Goal: Use online tool/utility: Utilize a website feature to perform a specific function

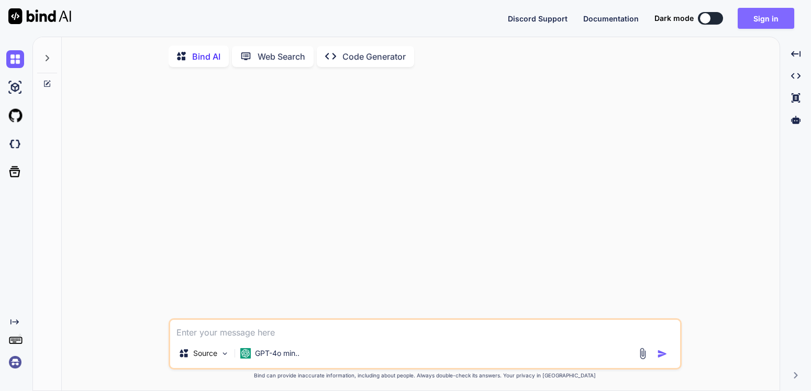
click at [783, 23] on button "Sign in" at bounding box center [766, 18] width 57 height 21
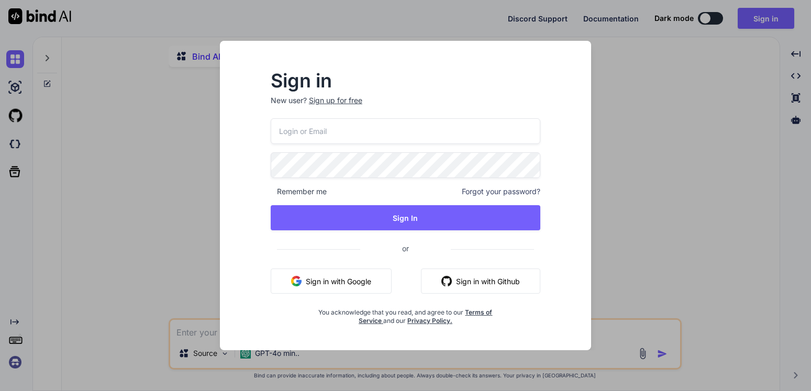
click at [354, 285] on button "Sign in with Google" at bounding box center [331, 281] width 121 height 25
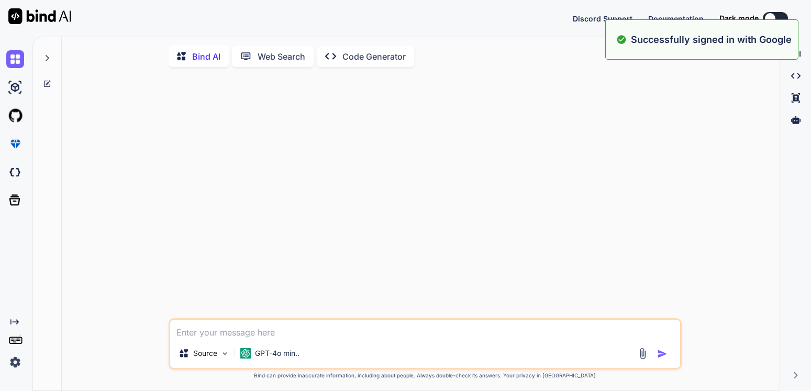
type textarea "x"
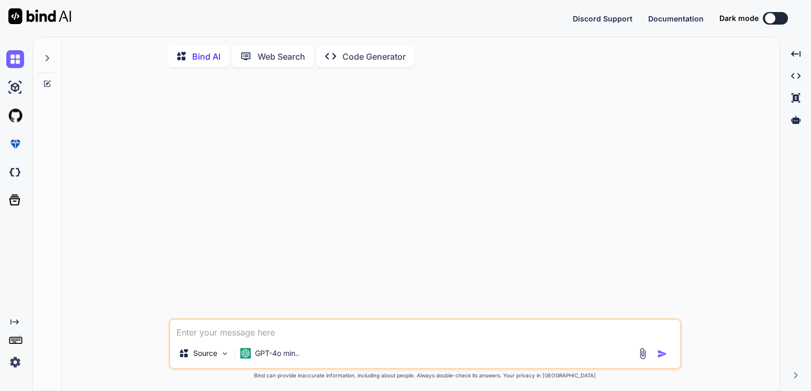
click at [783, 20] on button at bounding box center [775, 18] width 25 height 13
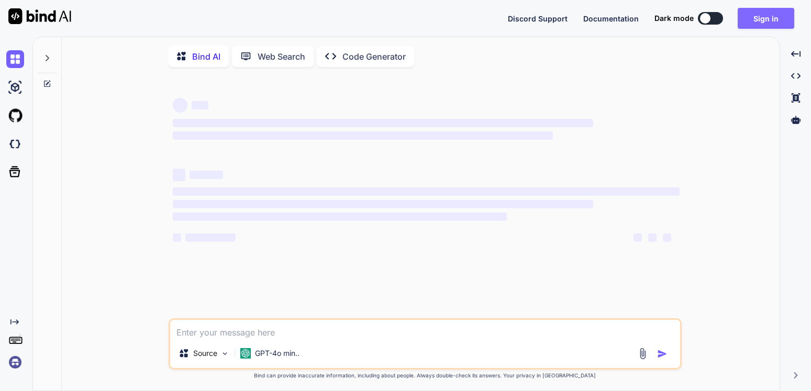
type textarea "x"
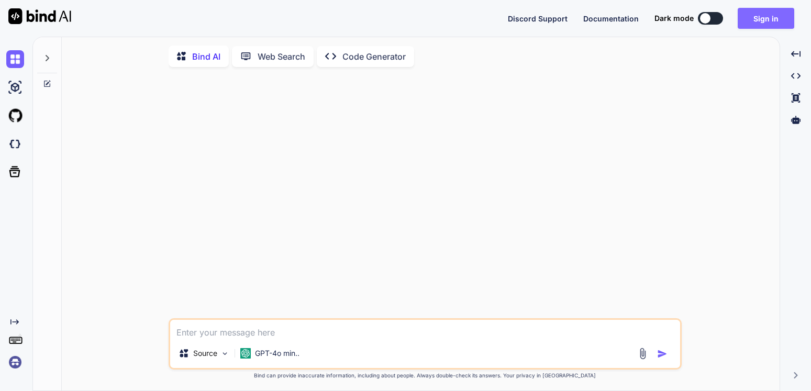
click at [772, 18] on button "Sign in" at bounding box center [766, 18] width 57 height 21
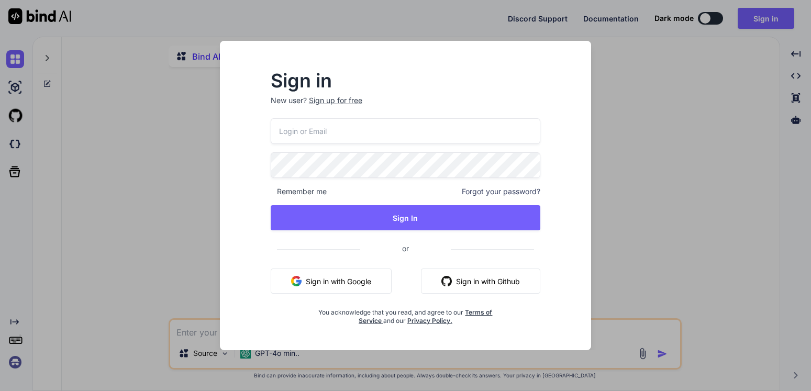
click at [314, 274] on button "Sign in with Google" at bounding box center [331, 281] width 121 height 25
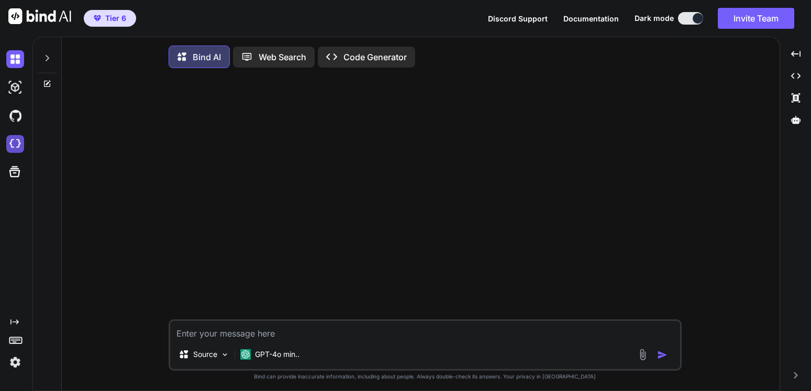
click at [16, 141] on img at bounding box center [15, 144] width 18 height 18
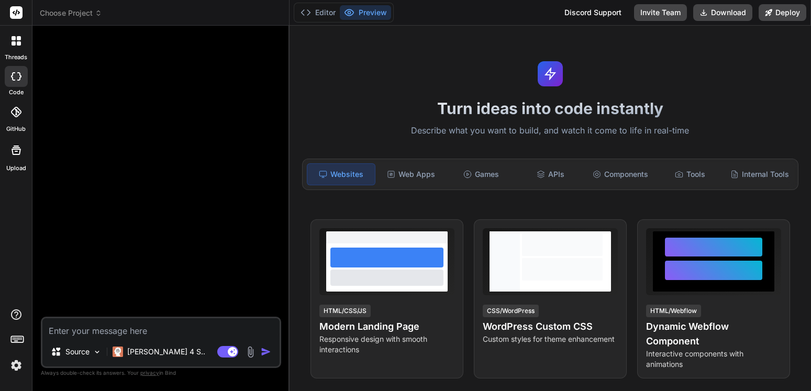
click at [83, 7] on header "Choose Project Created with Pixso." at bounding box center [160, 13] width 257 height 26
click at [85, 15] on span "Choose Project" at bounding box center [71, 13] width 62 height 10
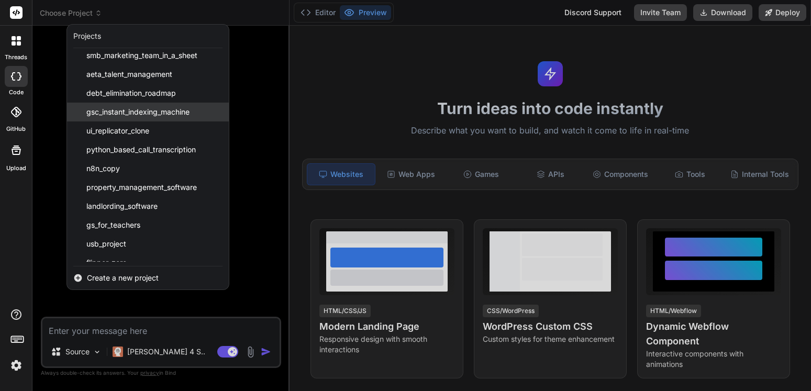
scroll to position [658, 0]
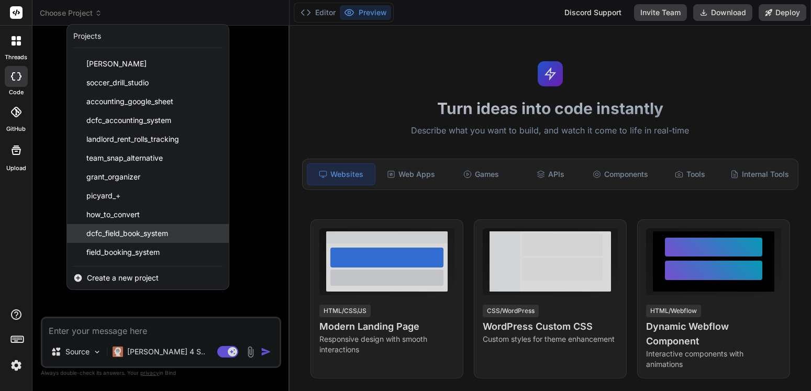
click at [155, 235] on span "dcfc_field_book_system" at bounding box center [127, 233] width 82 height 10
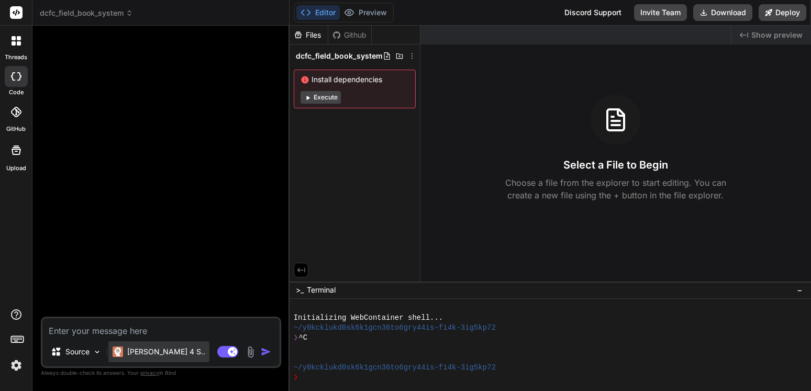
click at [159, 354] on p "[PERSON_NAME] 4 S.." at bounding box center [166, 352] width 78 height 10
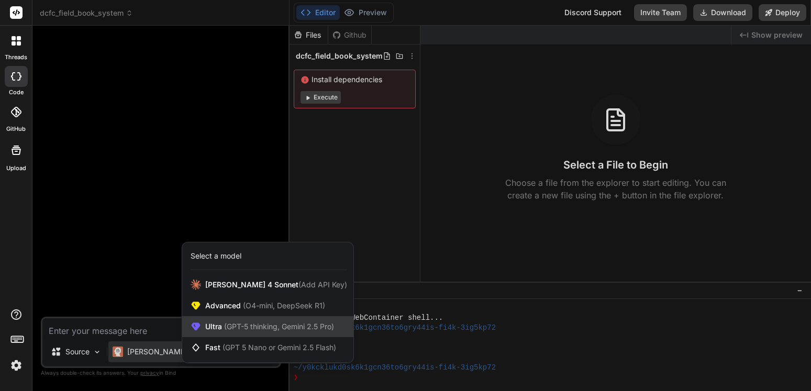
click at [233, 327] on span "(GPT-5 thinking, Gemini 2.5 Pro)" at bounding box center [278, 326] width 112 height 9
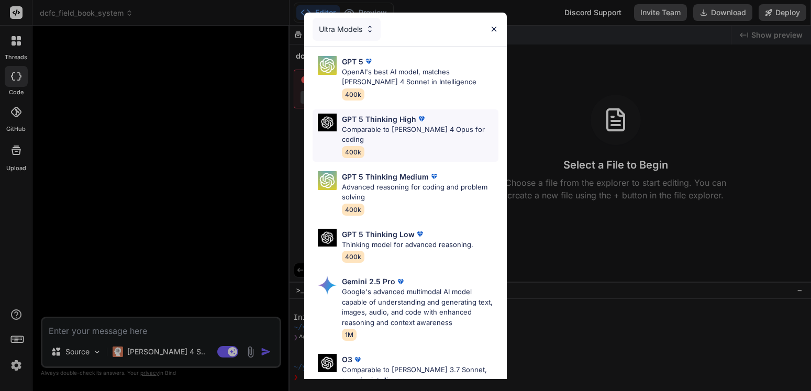
click at [392, 123] on p "GPT 5 Thinking High" at bounding box center [379, 119] width 74 height 11
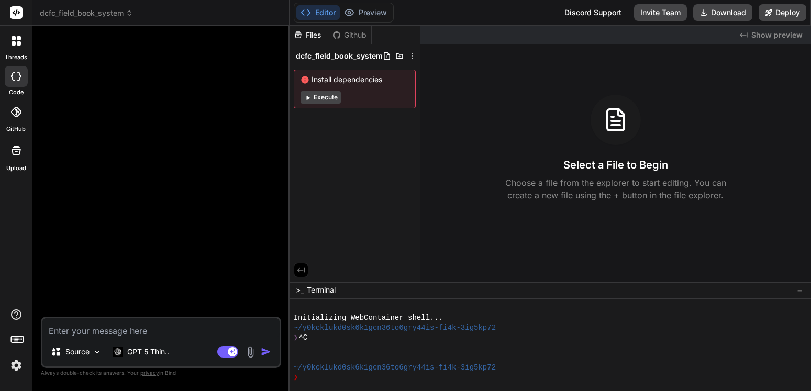
click at [112, 330] on textarea at bounding box center [160, 327] width 237 height 19
click at [113, 6] on header "dcfc_field_book_system Created with Pixso." at bounding box center [160, 13] width 257 height 26
click at [112, 18] on span "dcfc_field_book_system" at bounding box center [86, 13] width 93 height 10
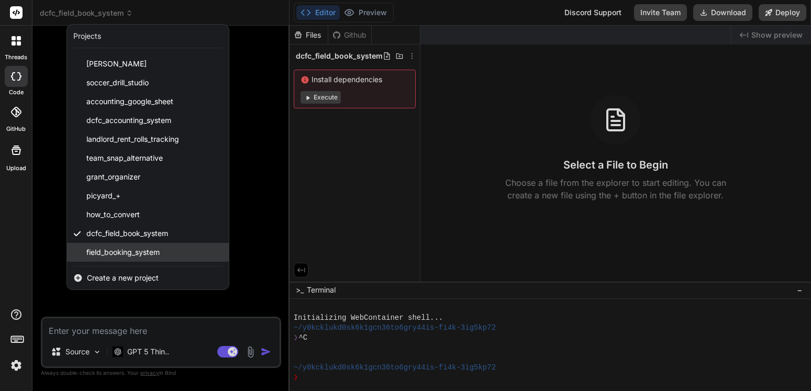
click at [149, 251] on span "field_booking_system" at bounding box center [122, 252] width 73 height 10
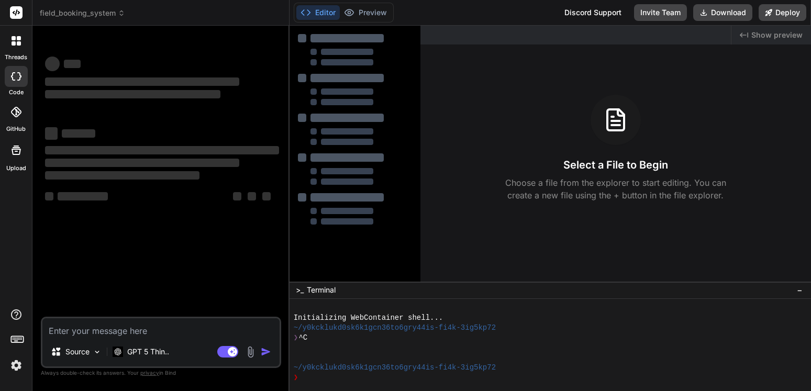
scroll to position [40, 0]
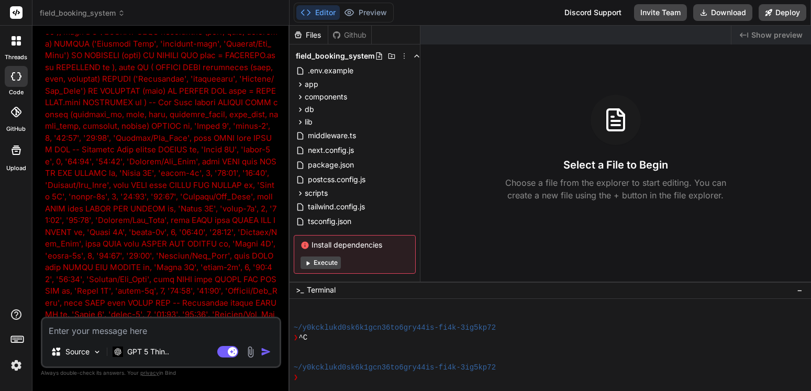
type textarea "x"
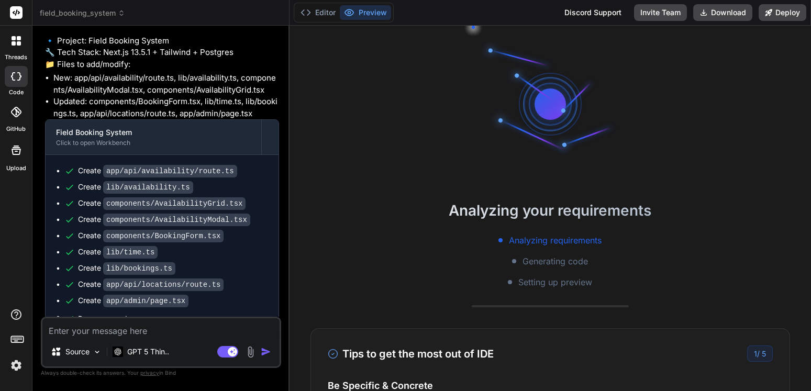
scroll to position [5182, 0]
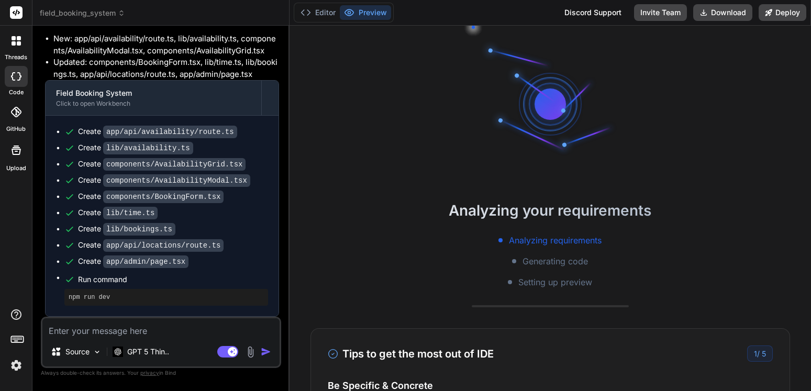
click at [135, 328] on textarea at bounding box center [160, 327] width 237 height 19
click at [152, 337] on div "Source GPT 5 Thin.. Agent Mode. When this toggle is activated, AI automatically…" at bounding box center [161, 342] width 240 height 51
click at [139, 333] on textarea at bounding box center [160, 327] width 237 height 19
type textarea "t"
type textarea "x"
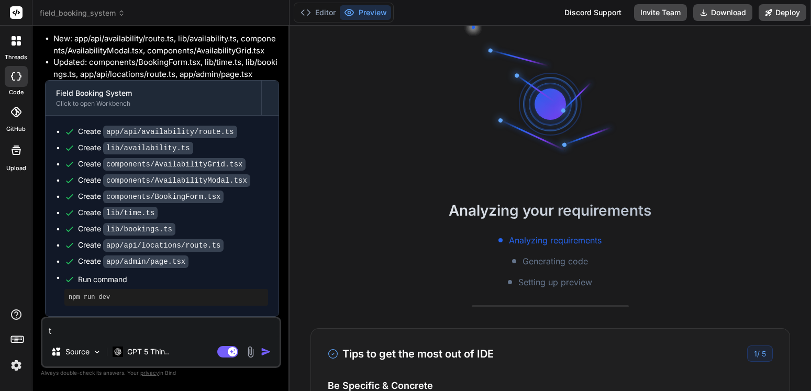
type textarea "th"
type textarea "x"
type textarea "the"
type textarea "x"
type textarea "the"
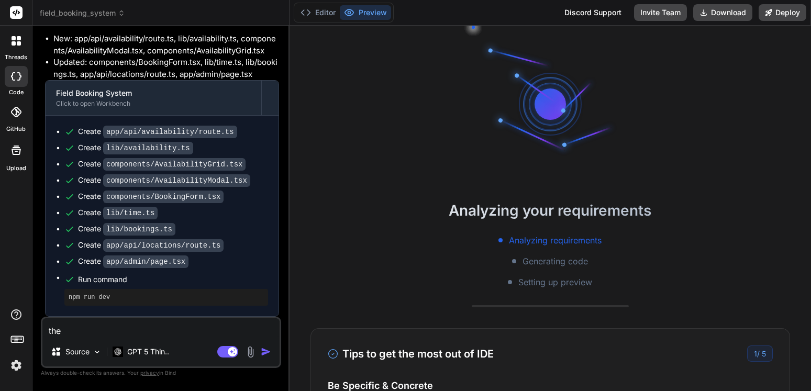
type textarea "x"
type textarea "the d"
type textarea "x"
type textarea "the da"
type textarea "x"
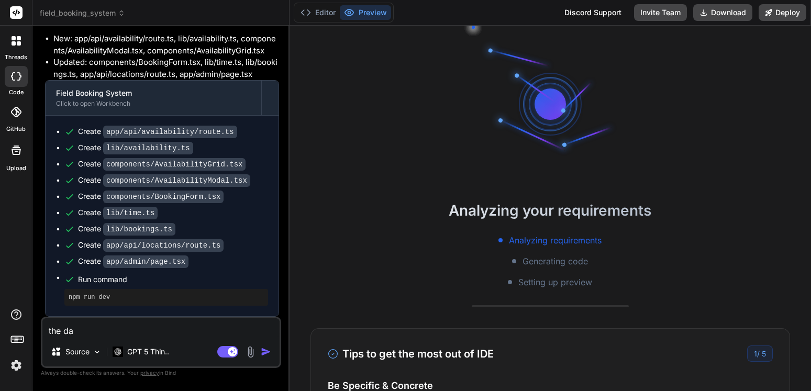
type textarea "the dab"
type textarea "x"
type textarea "the daba"
type textarea "x"
type textarea "the [PERSON_NAME]"
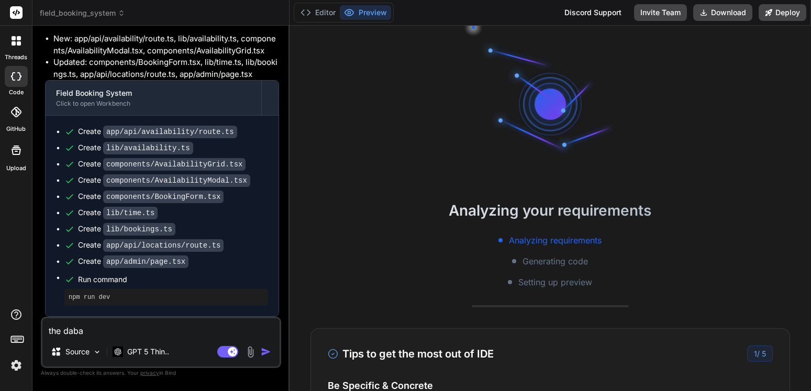
type textarea "x"
type textarea "the dabase"
type textarea "x"
type textarea "the dabase"
type textarea "x"
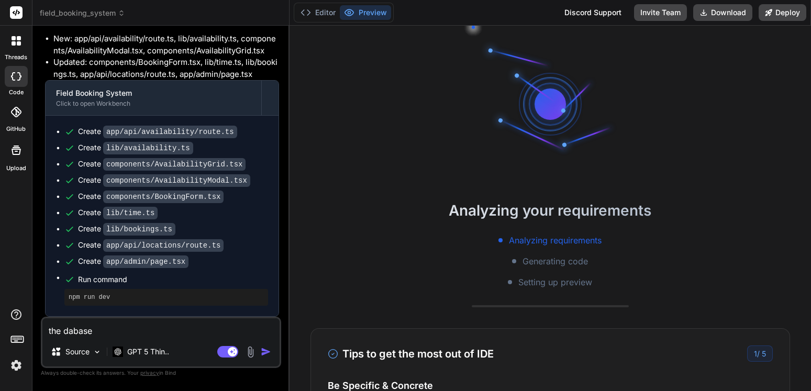
type textarea "the dabase"
type textarea "x"
type textarea "the [PERSON_NAME]"
type textarea "x"
type textarea "the daba"
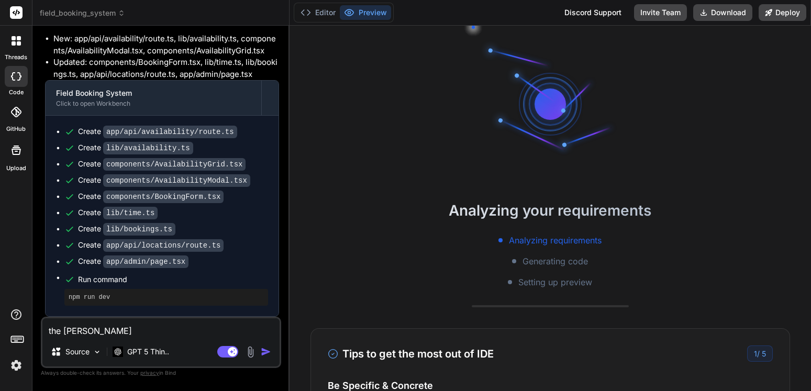
type textarea "x"
type textarea "the dab"
type textarea "x"
type textarea "the da"
type textarea "x"
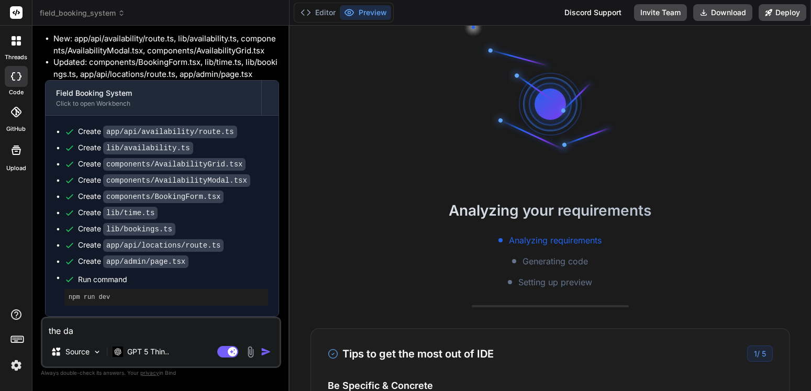
type textarea "the dat"
type textarea "x"
type textarea "the data"
type textarea "x"
type textarea "the datab"
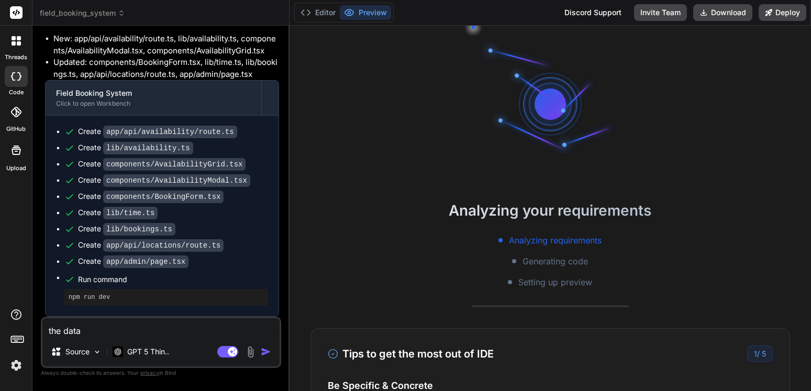
type textarea "x"
type textarea "the databa"
type textarea "x"
type textarea "the databas"
type textarea "x"
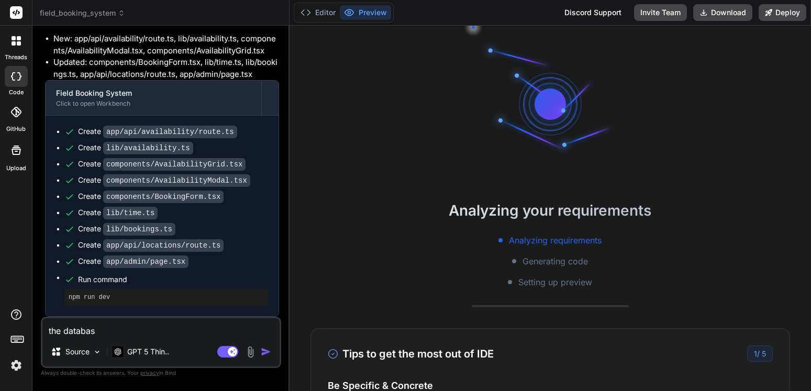
type textarea "the database"
type textarea "x"
type textarea "the database"
type textarea "x"
type textarea "the database b"
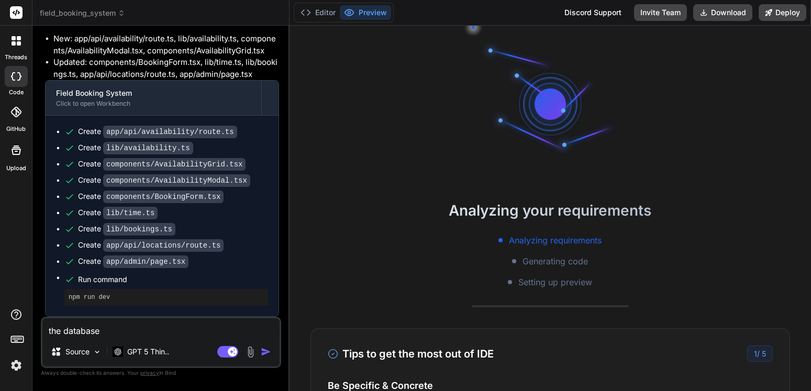
type textarea "x"
type textarea "the database ba"
type textarea "x"
type textarea "the database bac"
type textarea "x"
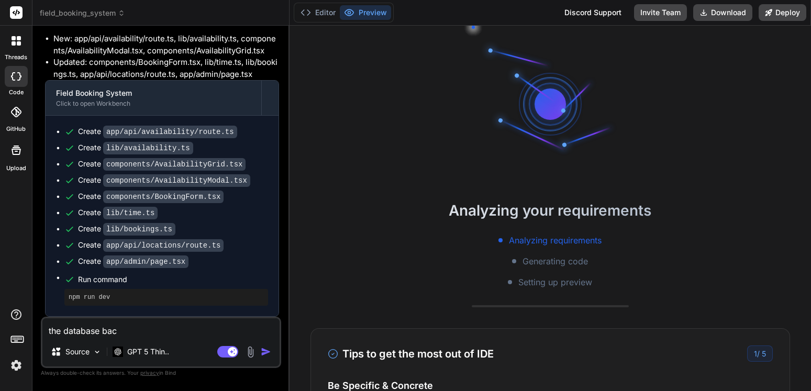
type textarea "the database back"
type textarea "x"
type textarea "the database [PERSON_NAME]"
type textarea "x"
type textarea "the database [PERSON_NAME]"
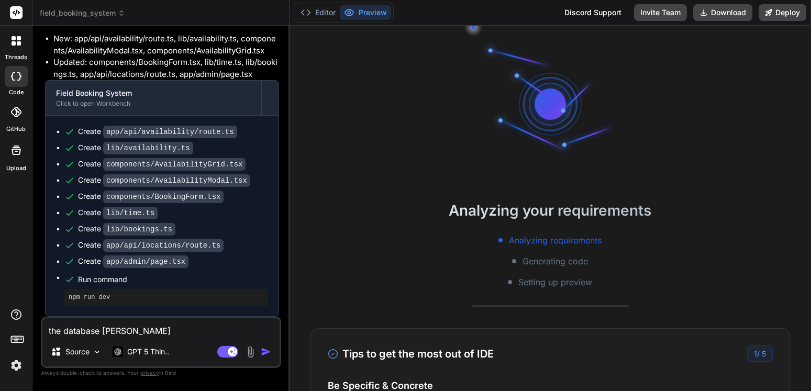
type textarea "x"
type textarea "the database backend"
type textarea "x"
type textarea "the database backend"
type textarea "x"
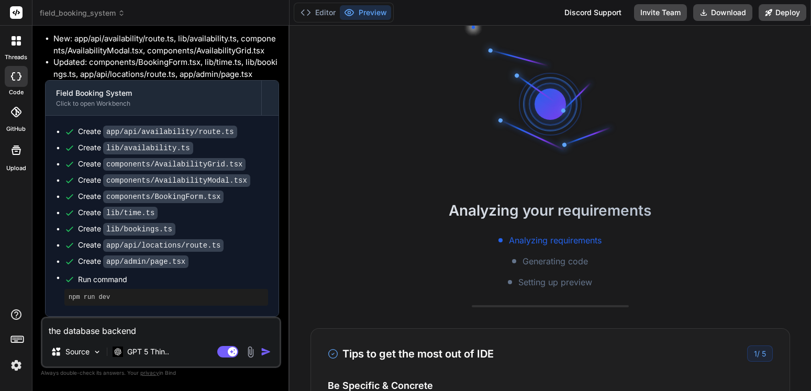
type textarea "the database backend w"
type textarea "x"
type textarea "the database backend wa"
type textarea "x"
type textarea "the database backend was"
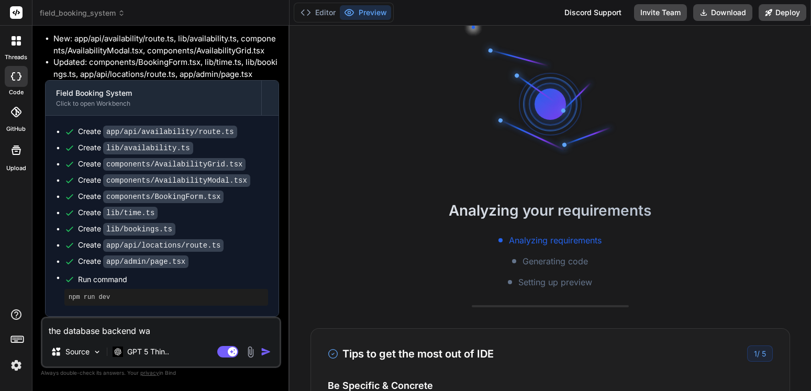
type textarea "x"
type textarea "the database backend was"
type textarea "x"
type textarea "the database backend was s"
type textarea "x"
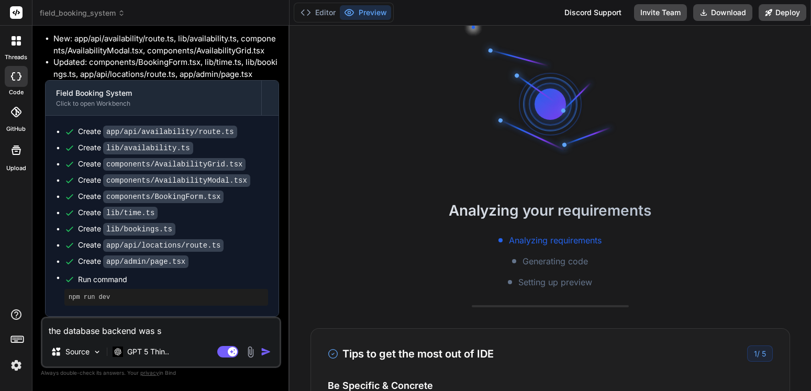
type textarea "the database backend was se"
type textarea "x"
type textarea "the database backend was set"
type textarea "x"
type textarea "the database backend was set"
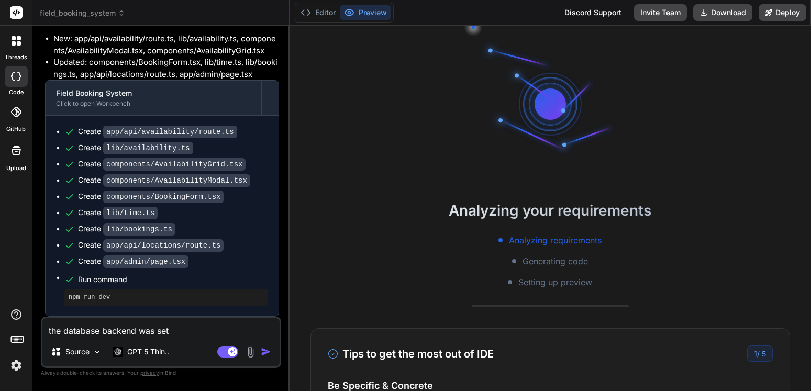
type textarea "x"
type textarea "the database backend was set u"
type textarea "x"
type textarea "the database backend was set up"
type textarea "x"
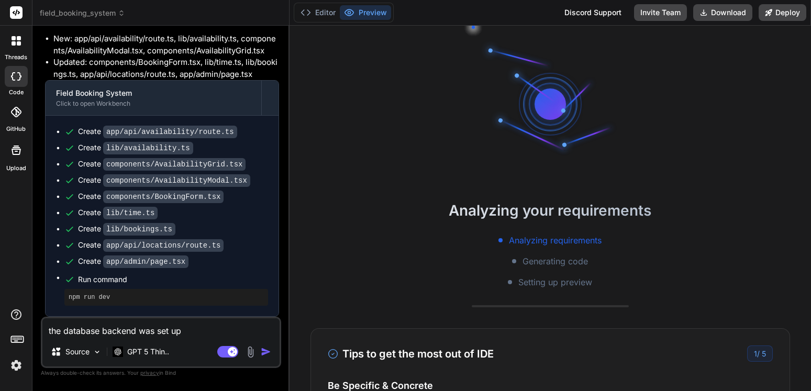
type textarea "the database backend was set up"
type textarea "x"
type textarea "the database backend was set up p"
type textarea "x"
type textarea "the database backend was set up pe"
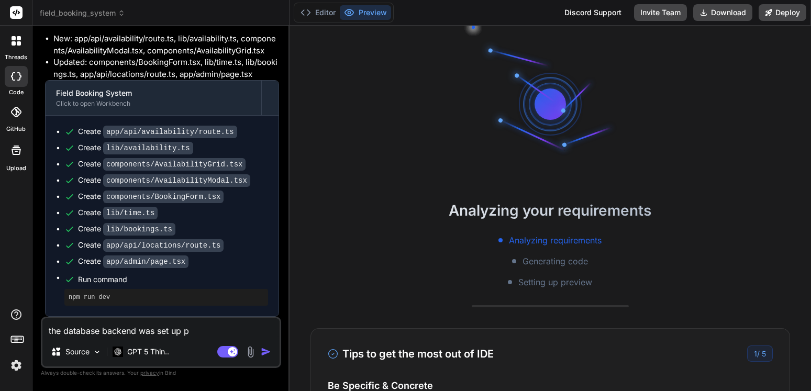
type textarea "x"
type textarea "the database backend was set up per"
type textarea "x"
type textarea "the database backend was set up per"
type textarea "x"
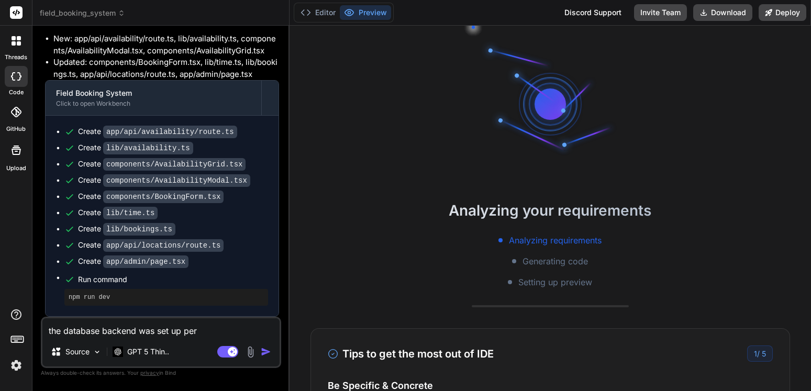
type textarea "the database backend was set up per y"
type textarea "x"
type textarea "the database backend was set up per yo"
type textarea "x"
type textarea "the database backend was set up per you"
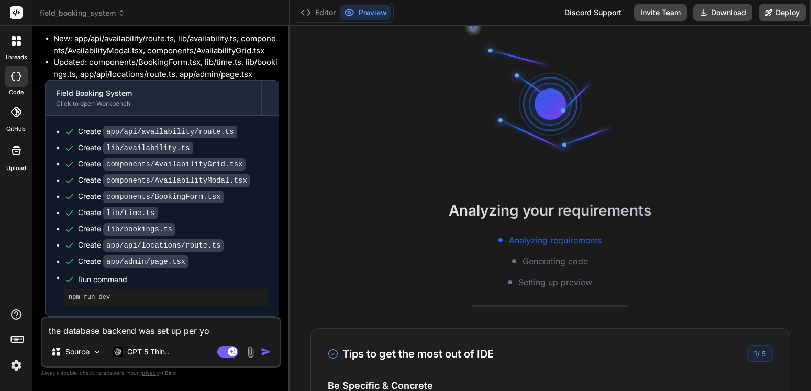
type textarea "x"
type textarea "the database backend was set up per your"
type textarea "x"
type textarea "the database backend was set up per your"
type textarea "x"
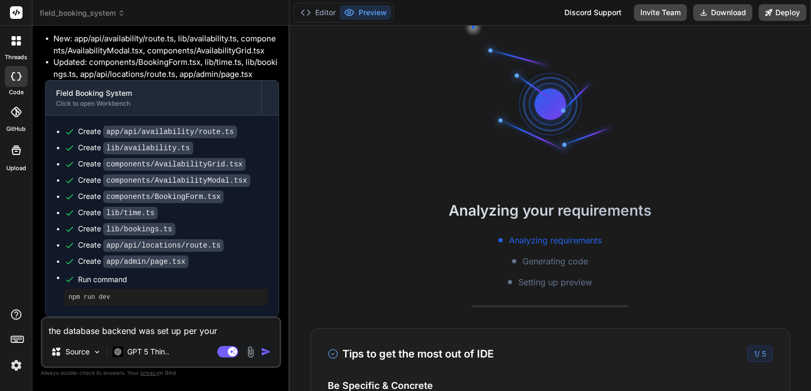
type textarea "the database backend was set up per your s"
type textarea "x"
type textarea "the database backend was set up per your se"
type textarea "x"
type textarea "the database backend was set up per your s"
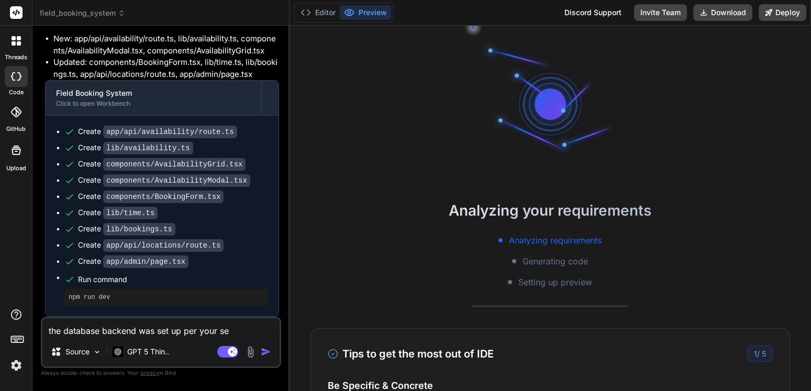
type textarea "x"
type textarea "the database backend was set up per your sp"
type textarea "x"
type textarea "the database backend was set up per your spe"
type textarea "x"
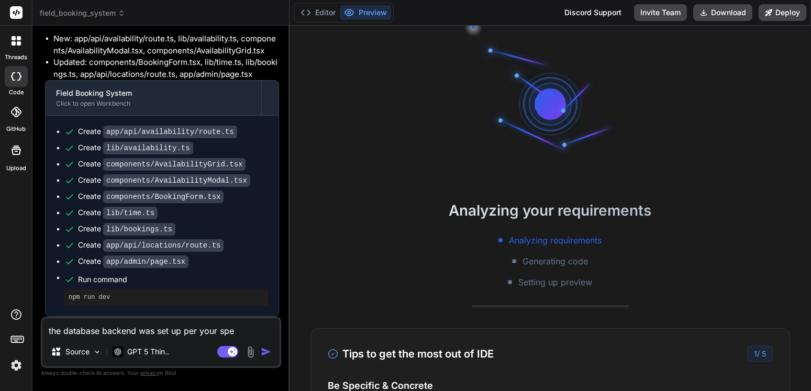
type textarea "the database backend was set up per your spec"
type textarea "x"
type textarea "the database backend was set up per your specs"
type textarea "x"
type textarea "the database backend was set up per your specs."
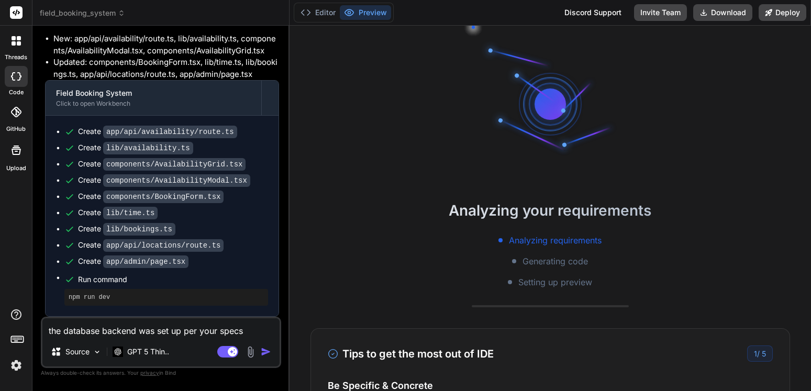
type textarea "x"
type textarea "the database backend was set up per your specs."
type textarea "x"
type textarea "the database backend was set up per your specs. H"
type textarea "x"
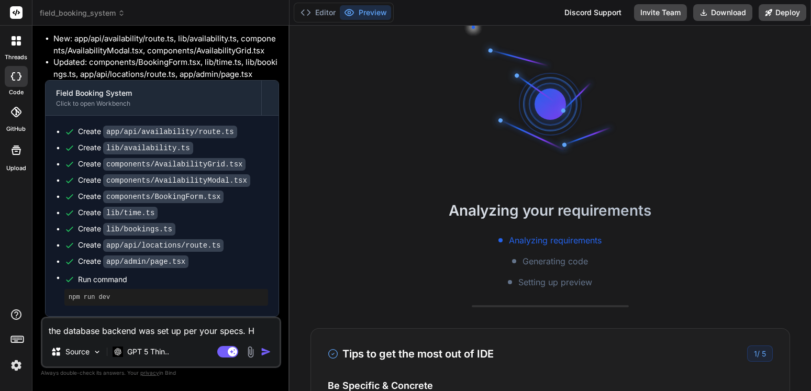
type textarea "the database backend was set up per your specs. He"
type textarea "x"
type textarea "the database backend was set up per your specs. Her"
type textarea "x"
type textarea "the database backend was set up per your specs. Here"
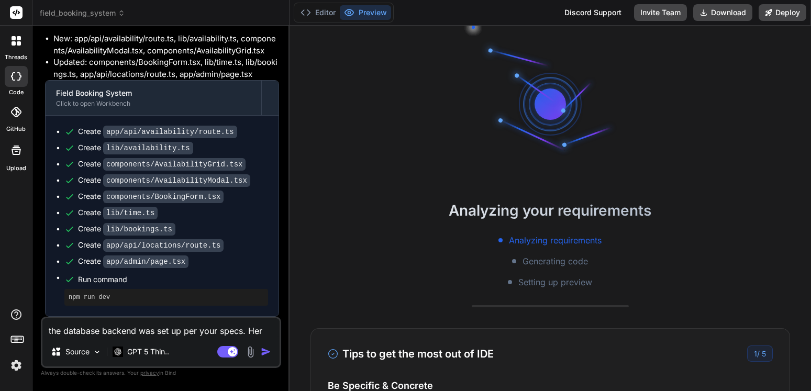
type textarea "x"
type textarea "the database backend was set up per your specs. Here'"
type textarea "x"
type textarea "the database backend was set up per your specs. Here's"
type textarea "x"
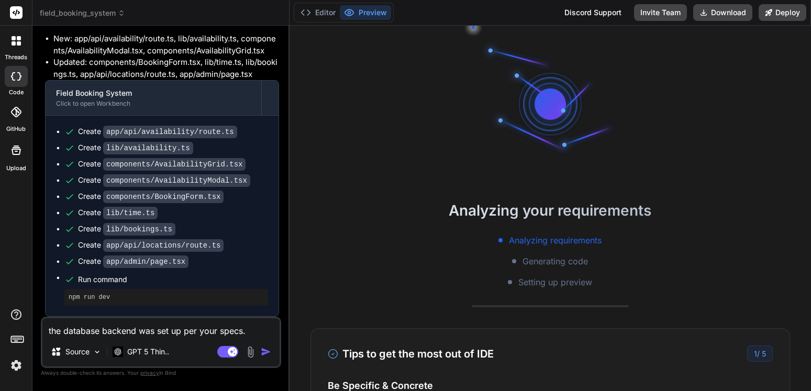
type textarea "the database backend was set up per your specs. Here's"
type textarea "x"
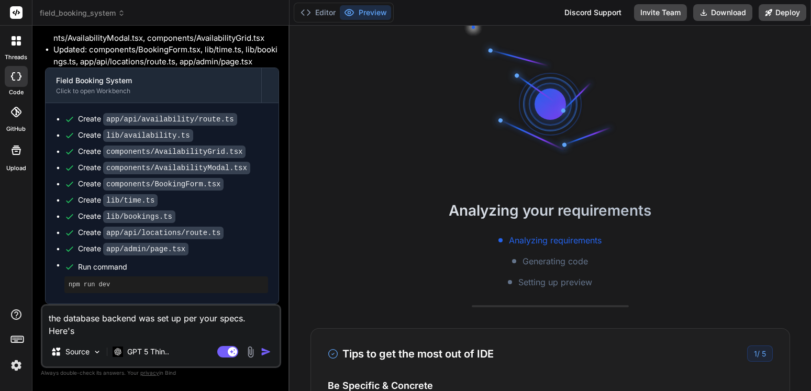
type textarea "the database backend was set up per your specs. Here's t"
type textarea "x"
type textarea "the database backend was set up per your specs. Here's th"
type textarea "x"
type textarea "the database backend was set up per your specs. Here's the"
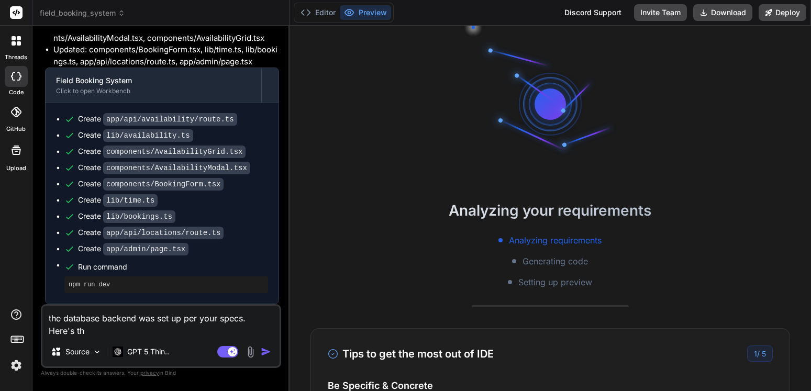
type textarea "x"
type textarea "the database backend was set up per your specs. Here's the"
type textarea "x"
type textarea "the database backend was set up per your specs. Here's the A"
type textarea "x"
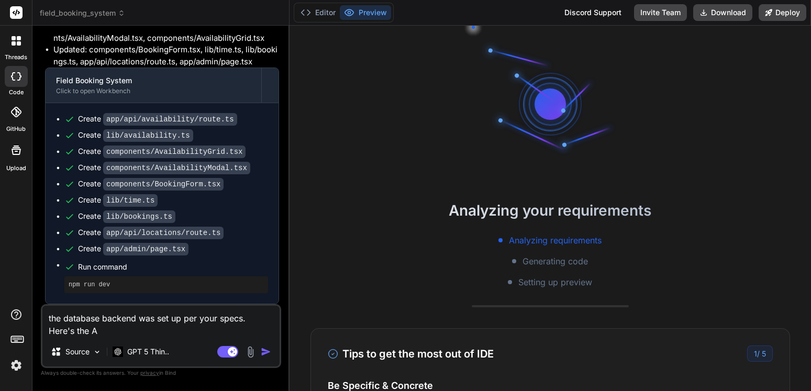
type textarea "the database backend was set up per your specs. Here's the AP"
type textarea "x"
type textarea "the database backend was set up per your specs. Here's the API"
type textarea "x"
type textarea "the database backend was set up per your specs. Here's the API"
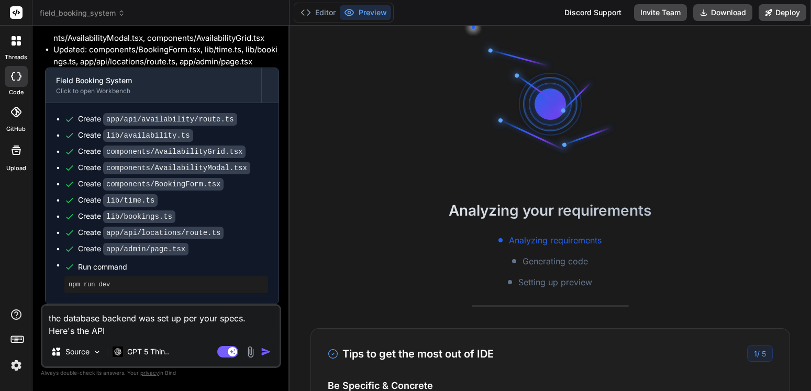
type textarea "x"
type textarea "the database backend was set up per your specs. Here's the API d"
type textarea "x"
type textarea "the database backend was set up per your specs. Here's the API do"
type textarea "x"
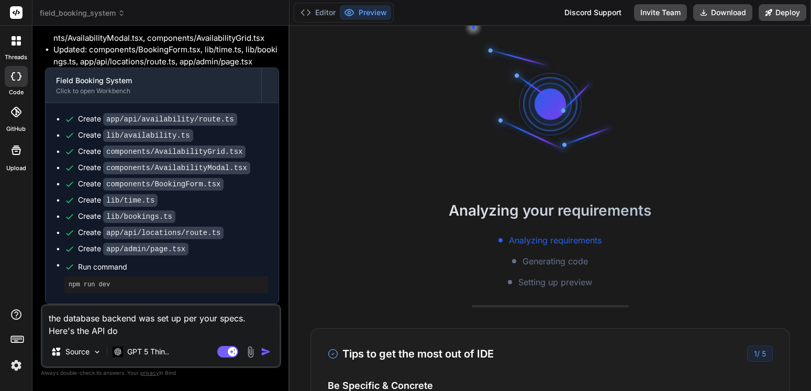
type textarea "the database backend was set up per your specs. Here's the API doc"
type textarea "x"
type textarea "the database backend was set up per your specs. Here's the API docs"
type textarea "x"
type textarea "the database backend was set up per your specs. Here's the API docs:"
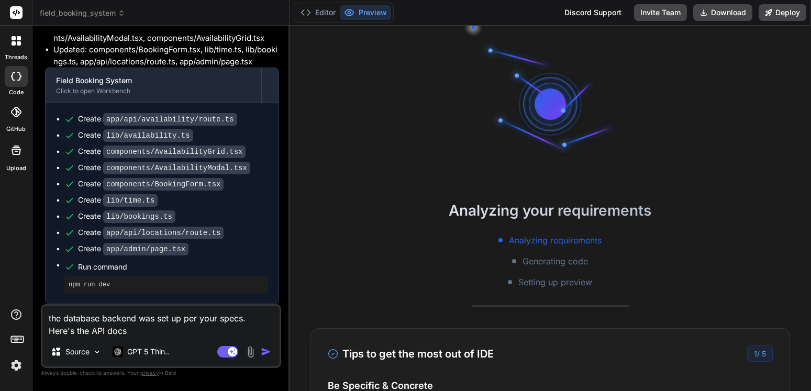
type textarea "x"
type textarea "the database backend was set up per your specs. Here's the API docs:"
type textarea "x"
paste textarea "API documentation for 41519_dcfc 1.0.0 OAS 3.0 API documentation for 41519_dcfc…"
type textarea "the database backend was set up per your specs. Here's the API docs: API docume…"
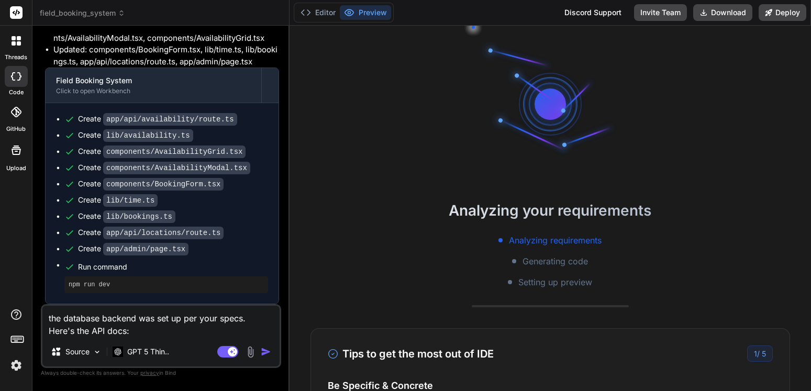
type textarea "x"
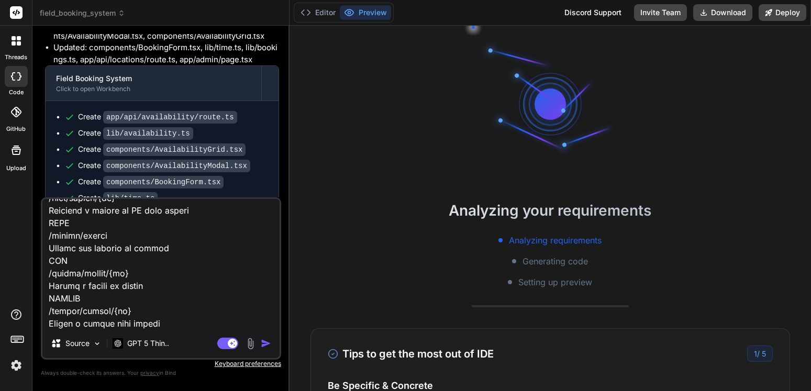
type textarea "the database backend was set up per your specs. Here's the API docs: API docume…"
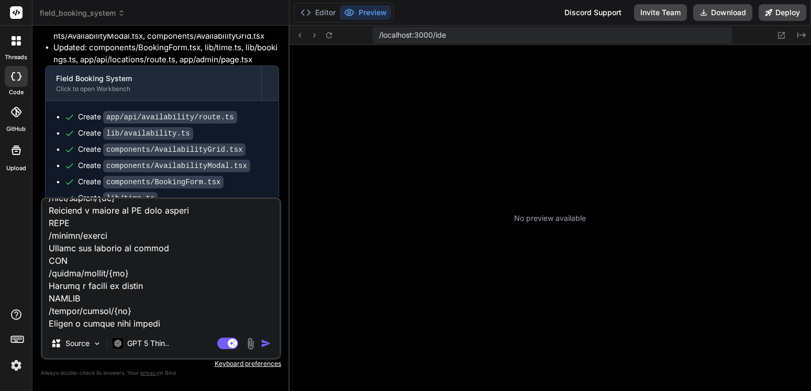
scroll to position [209, 0]
type textarea "x"
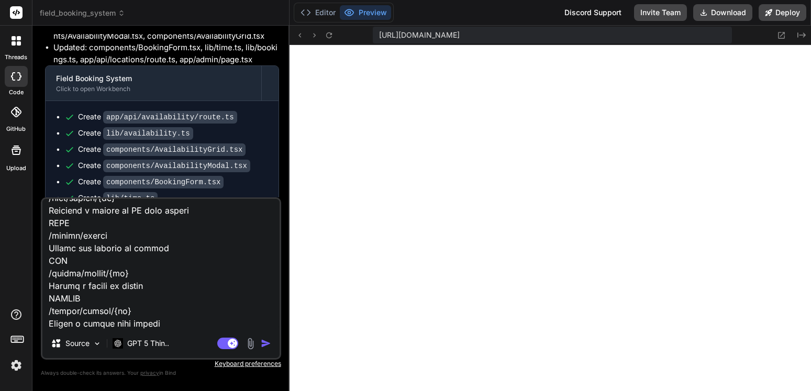
type textarea "the database backend was set up per your specs. Here's the API docs: API docume…"
type textarea "x"
type textarea "the database backend was set up per your specs. Here's the API docs: API docume…"
type textarea "x"
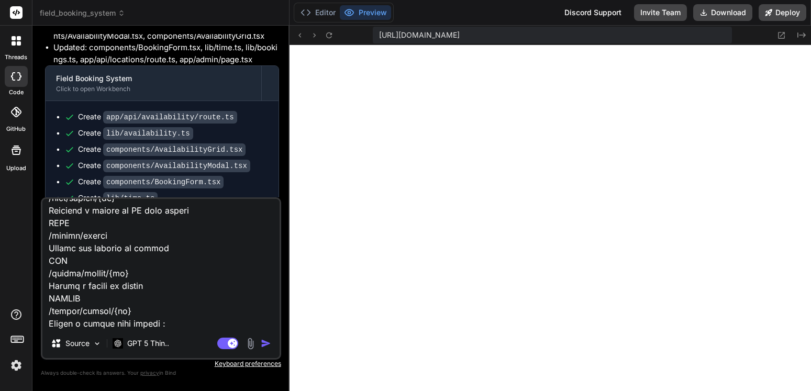
type textarea "the database backend was set up per your specs. Here's the API docs: API docume…"
type textarea "x"
type textarea "the database backend was set up per your specs. Here's the API docs: API docume…"
type textarea "x"
type textarea "the database backend was set up per your specs. Here's the API docs: API docume…"
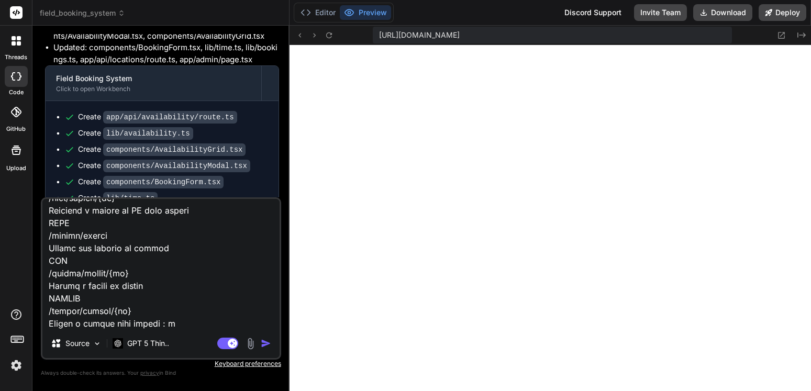
type textarea "x"
type textarea "the database backend was set up per your specs. Here's the API docs: API docume…"
type textarea "x"
type textarea "the database backend was set up per your specs. Here's the API docs: API docume…"
type textarea "x"
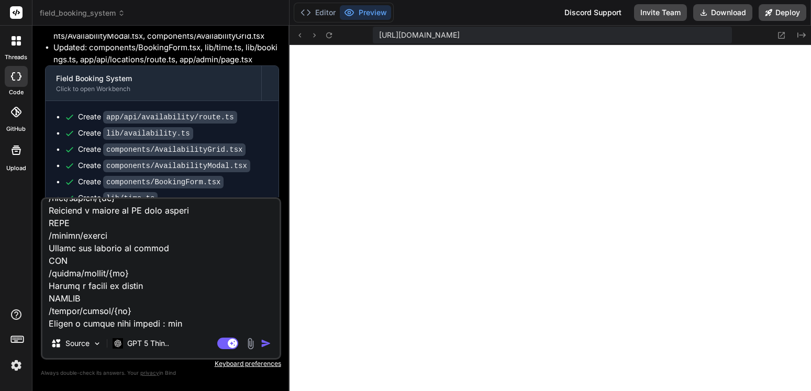
type textarea "the database backend was set up per your specs. Here's the API docs: API docume…"
type textarea "x"
type textarea "the database backend was set up per your specs. Here's the API docs: API docume…"
type textarea "x"
type textarea "the database backend was set up per your specs. Here's the API docs: API docume…"
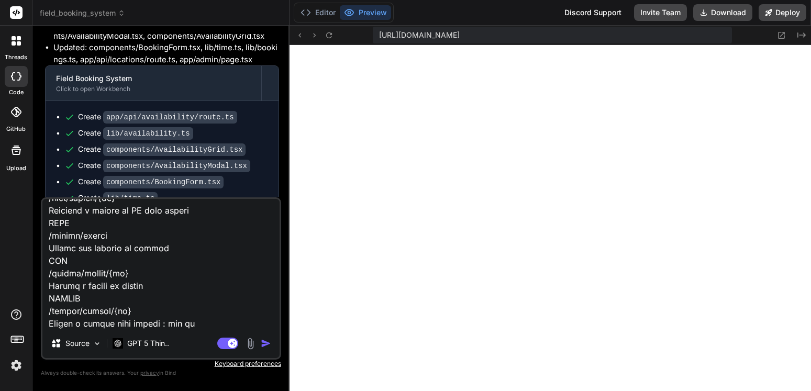
type textarea "x"
type textarea "the database backend was set up per your specs. Here's the API docs: API docume…"
type textarea "x"
type textarea "the database backend was set up per your specs. Here's the API docs: API docume…"
type textarea "x"
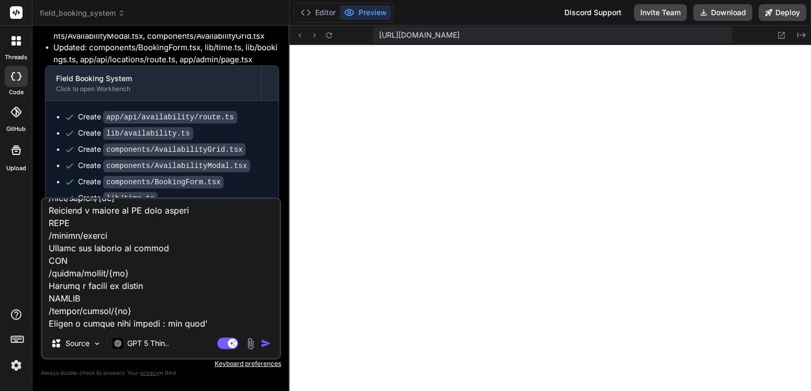
type textarea "the database backend was set up per your specs. Here's the API docs: API docume…"
type textarea "x"
type textarea "the database backend was set up per your specs. Here's the API docs: API docume…"
type textarea "x"
type textarea "the database backend was set up per your specs. Here's the API docs: API docume…"
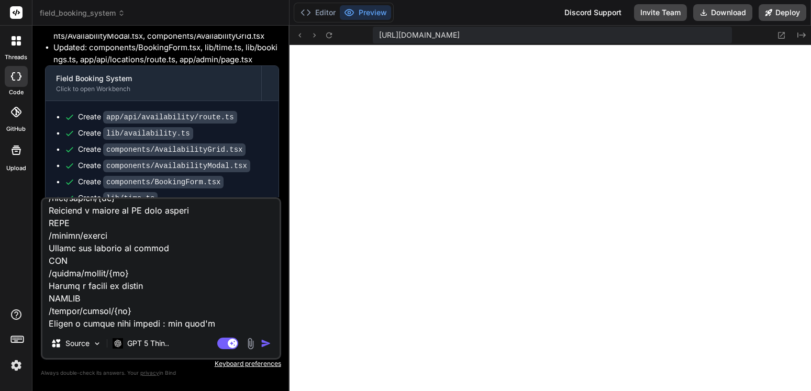
type textarea "x"
type textarea "the database backend was set up per your specs. Here's the API docs: API docume…"
type textarea "x"
type textarea "the database backend was set up per your specs. Here's the API docs: API docume…"
paste textarea "API documentation for 41519_dcfc 1.0.0 OAS 3.0 API documentation for 41519_dcfc…"
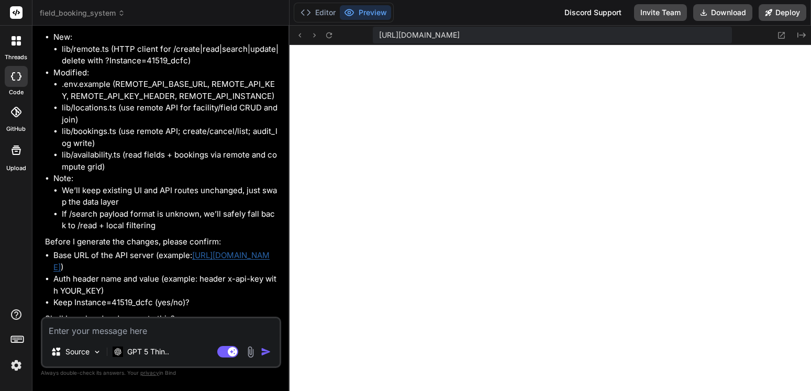
scroll to position [6737, 0]
click at [112, 326] on textarea at bounding box center [160, 327] width 237 height 19
paste textarea "API documentation for 41519_dcfc 1.0.0 OAS 3.0 API documentation for 41519_dcfc…"
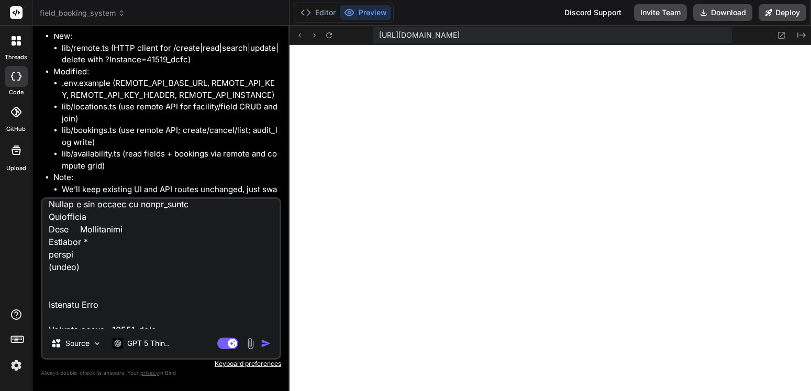
scroll to position [0, 0]
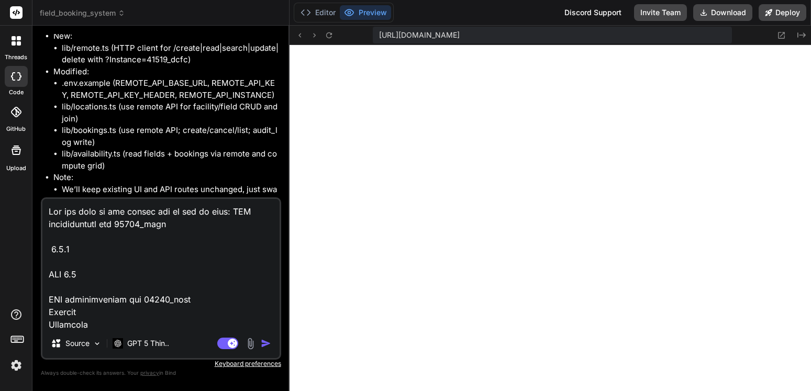
drag, startPoint x: 176, startPoint y: 324, endPoint x: 229, endPoint y: 215, distance: 121.1
click at [229, 215] on textarea at bounding box center [160, 264] width 237 height 130
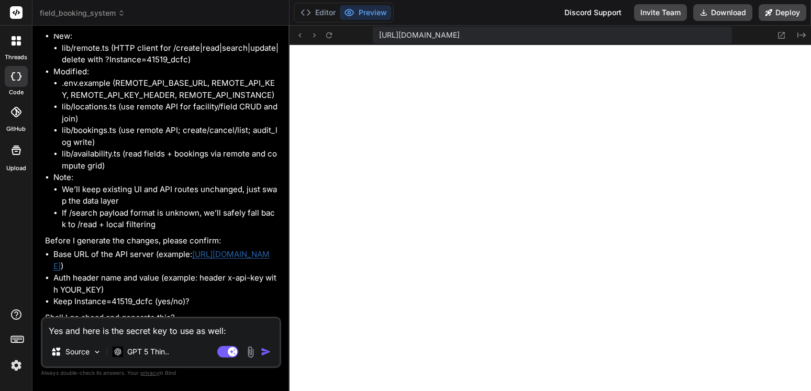
paste textarea "215e9bf93ab6d65d9b876f148f49eb4a50c5b8330c2ca0cec10327cb0539"
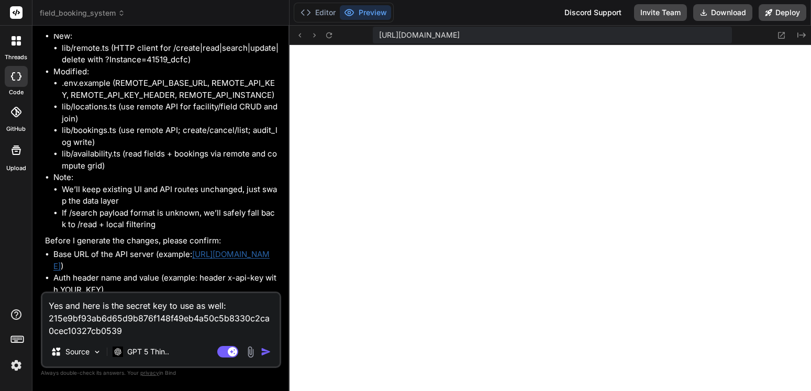
click at [265, 354] on img "button" at bounding box center [266, 352] width 10 height 10
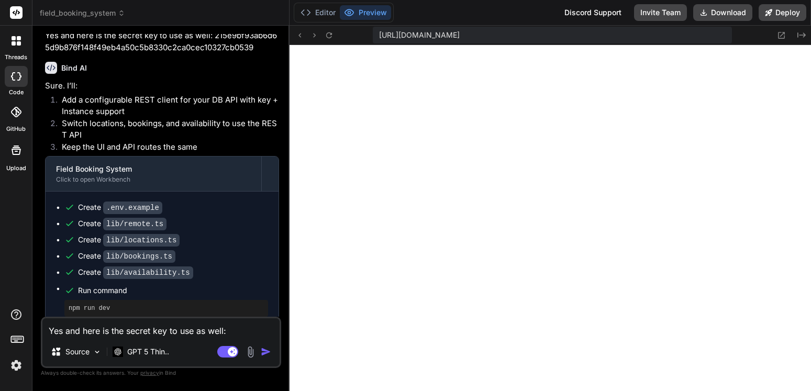
scroll to position [1970, 0]
click at [602, 236] on div at bounding box center [550, 218] width 521 height 346
click at [97, 329] on textarea "Yes and here is the secret key to use as well: 215e9bf93ab6d65d9b876f148f49eb4a…" at bounding box center [160, 327] width 237 height 19
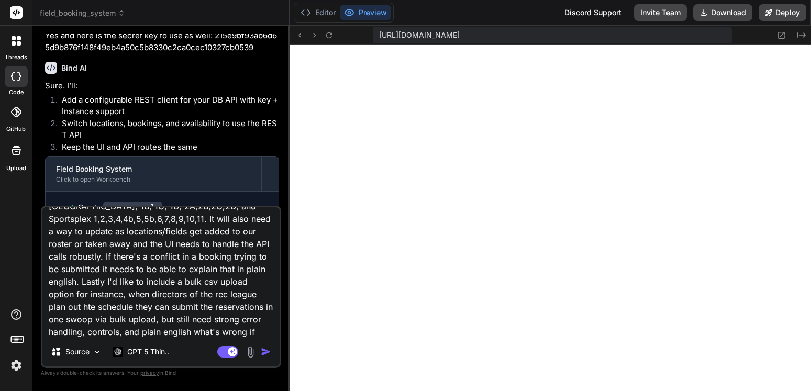
scroll to position [51, 0]
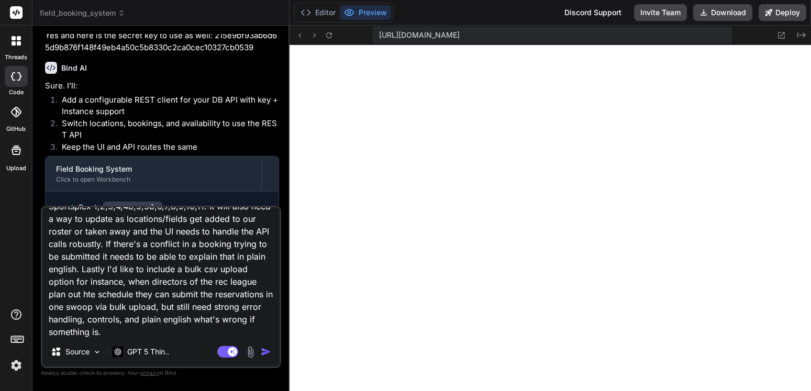
click at [268, 349] on img "button" at bounding box center [266, 352] width 10 height 10
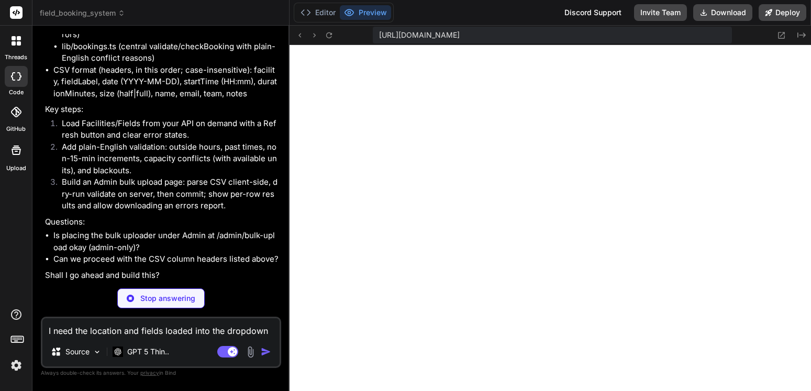
scroll to position [7733, 0]
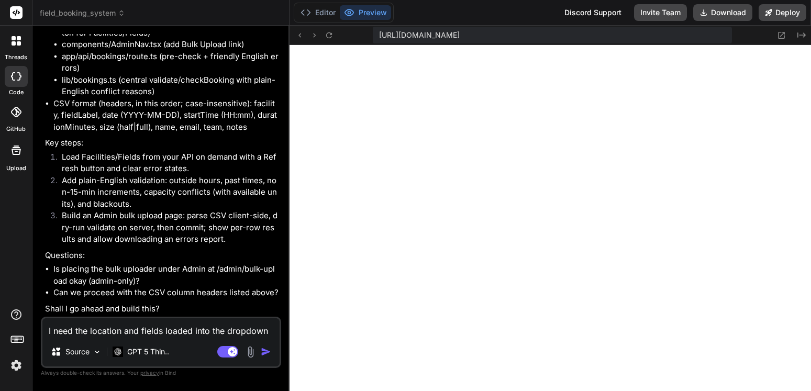
click at [110, 332] on textarea "I need the location and fields loaded into the dropdown of the UI, which curren…" at bounding box center [160, 327] width 237 height 19
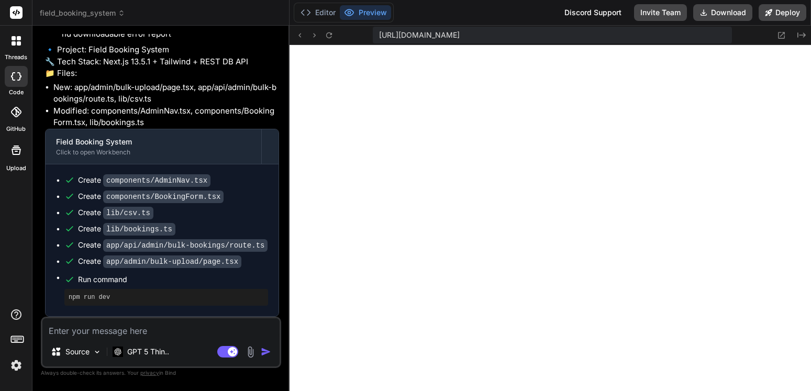
scroll to position [3661, 0]
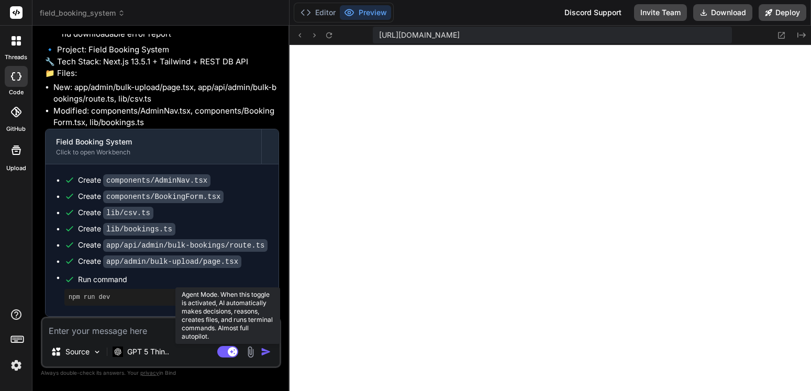
click at [223, 349] on rect at bounding box center [227, 352] width 21 height 12
click at [231, 350] on rect at bounding box center [227, 352] width 21 height 12
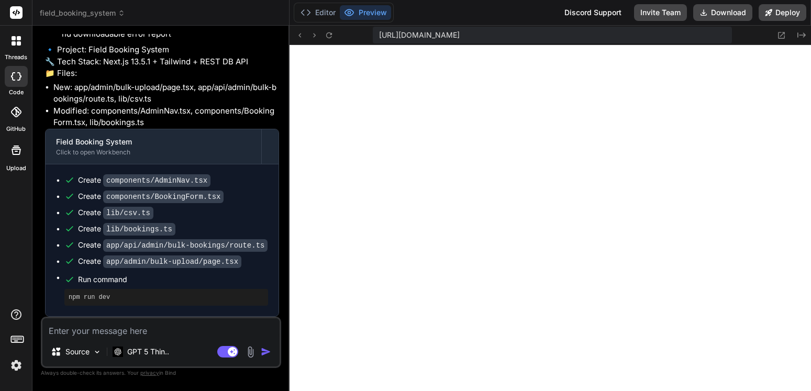
click at [137, 327] on textarea at bounding box center [160, 327] width 237 height 19
paste textarea "Failed to load locations: REMOTE_API_BASE_URL is not set"
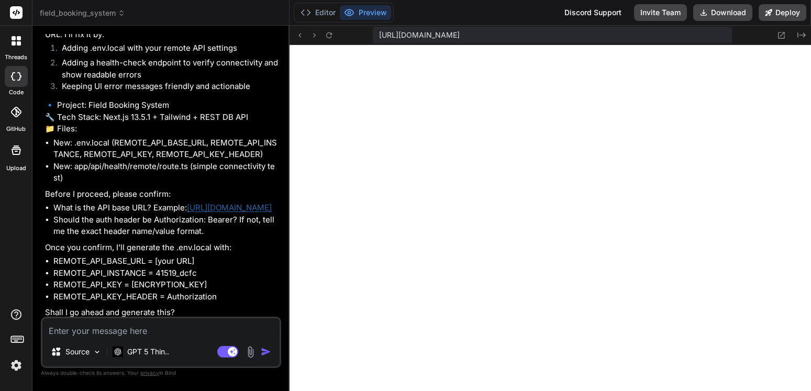
scroll to position [8592, 0]
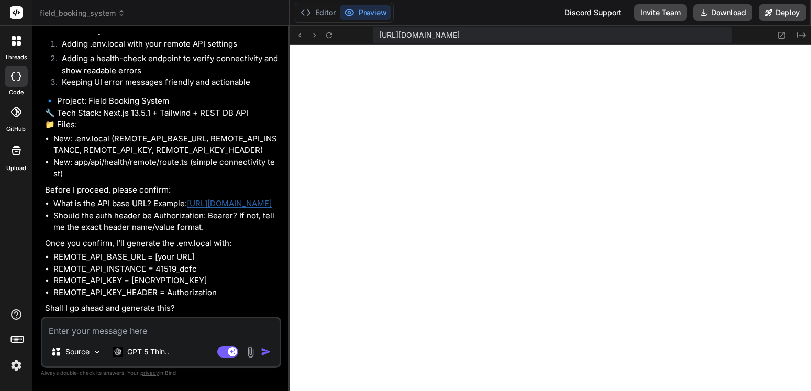
click at [130, 330] on textarea at bounding box center [160, 327] width 237 height 19
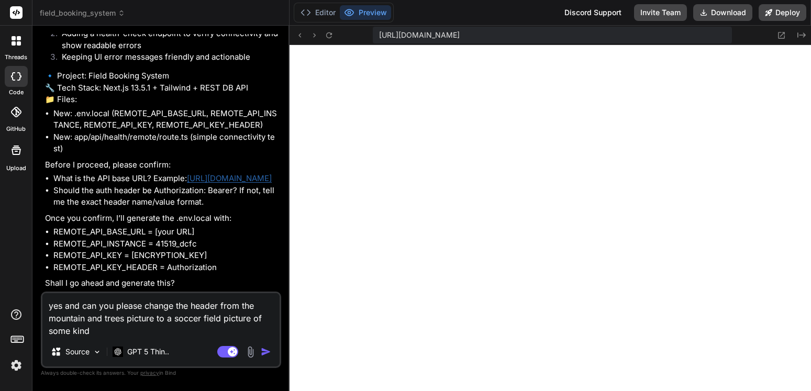
click at [268, 352] on img "button" at bounding box center [266, 352] width 10 height 10
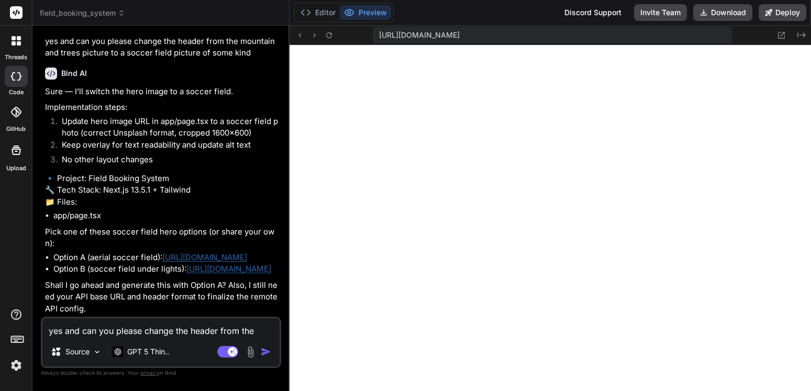
scroll to position [8967, 0]
click at [116, 323] on textarea "yes and can you please change the header from the mountain and trees picture to…" at bounding box center [160, 327] width 237 height 19
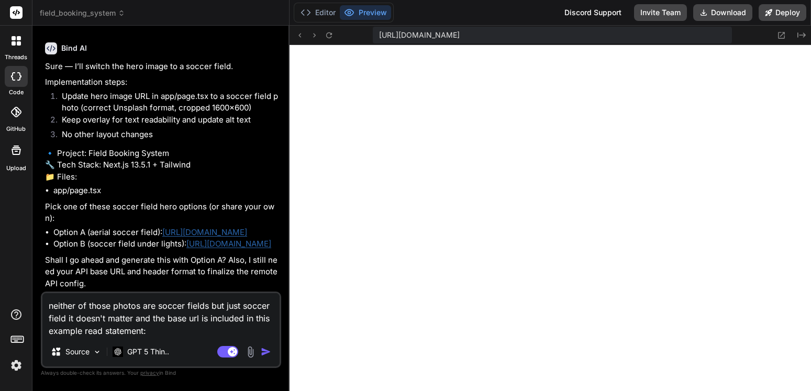
paste textarea "[URL][DOMAIN_NAME]"
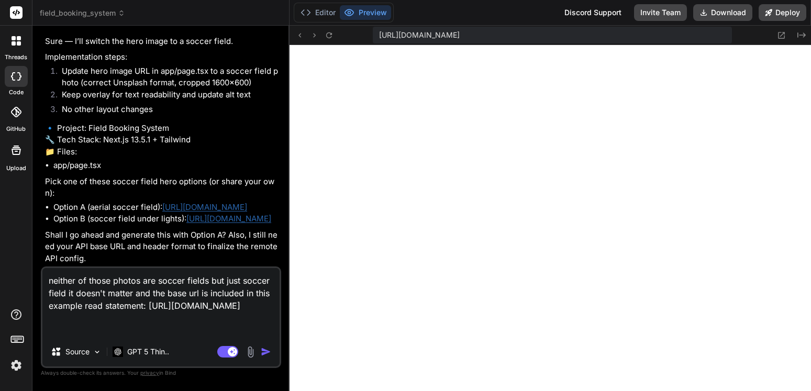
click at [268, 350] on img "button" at bounding box center [266, 352] width 10 height 10
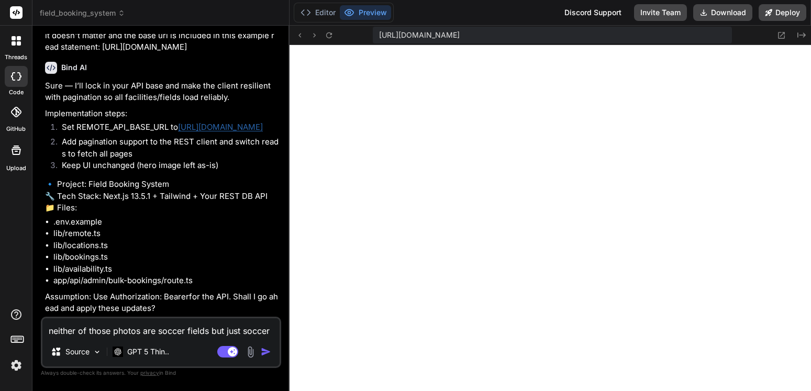
scroll to position [9333, 0]
click at [128, 328] on textarea "neither of those photos are soccer fields but just soccer field it doesn't matt…" at bounding box center [160, 327] width 237 height 19
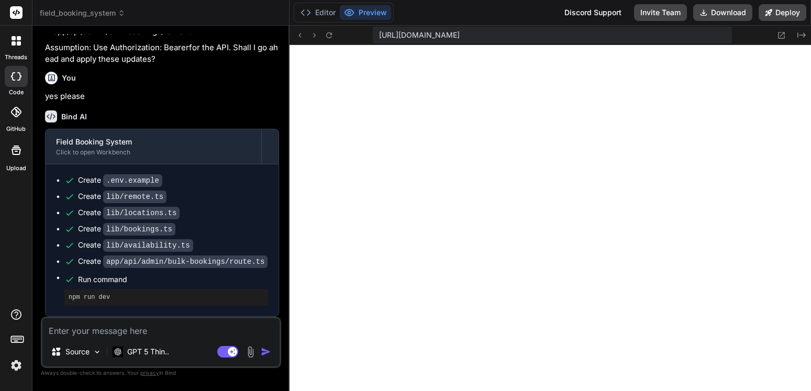
scroll to position [9583, 0]
click at [97, 330] on textarea at bounding box center [160, 327] width 237 height 19
click at [96, 336] on textarea at bounding box center [160, 327] width 237 height 19
paste textarea "Failed to load locations: REMOTE_API_BASE_URL is not set"
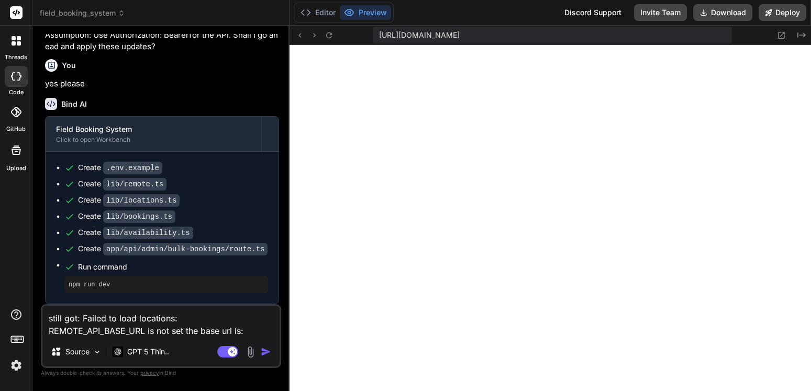
paste textarea "'[URL][DOMAIN_NAME]"
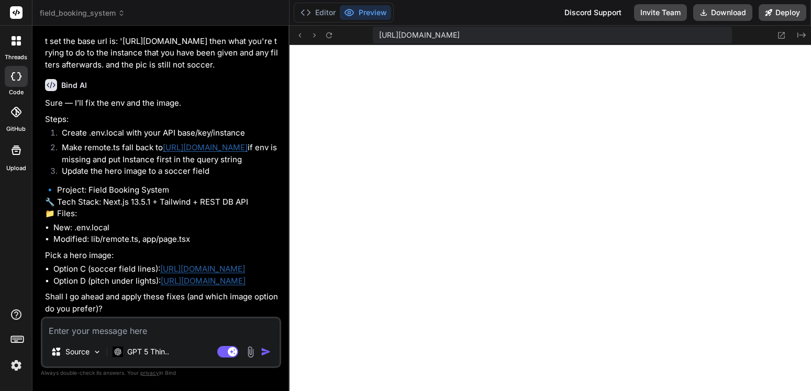
scroll to position [9981, 0]
click at [142, 331] on textarea at bounding box center [160, 327] width 237 height 19
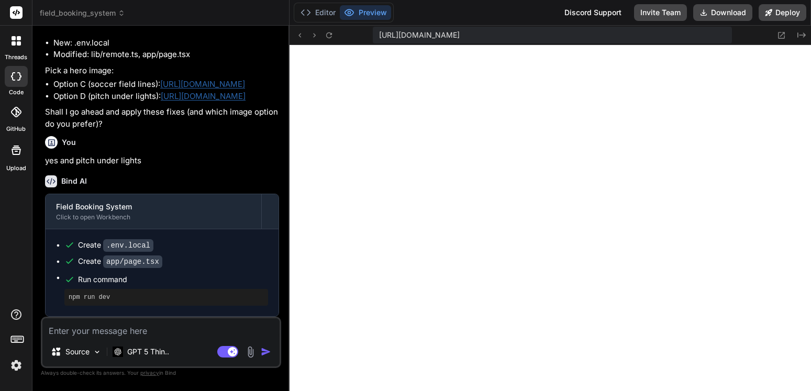
scroll to position [10166, 0]
click at [741, 248] on div at bounding box center [550, 218] width 521 height 346
click at [546, 262] on div at bounding box center [550, 218] width 521 height 346
click at [467, 258] on div at bounding box center [550, 218] width 521 height 346
click at [158, 327] on textarea at bounding box center [160, 327] width 237 height 19
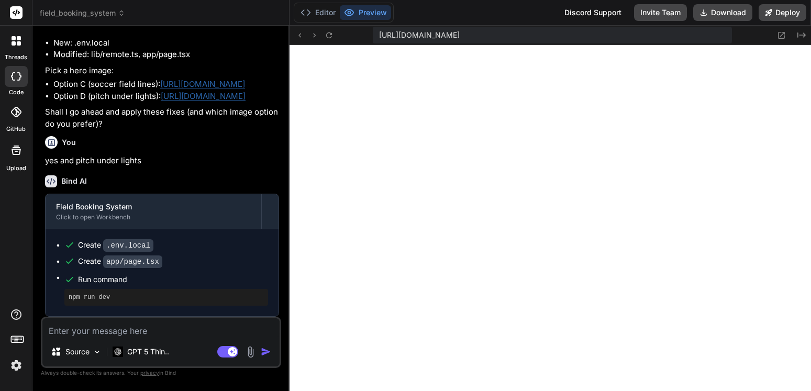
click at [158, 327] on textarea at bounding box center [160, 327] width 237 height 19
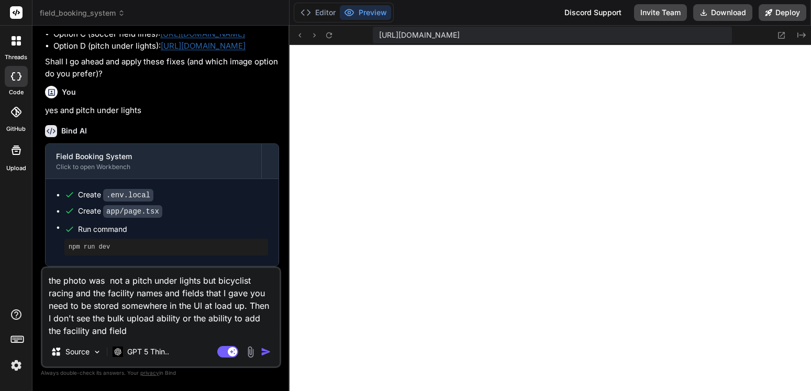
click at [262, 319] on textarea "the photo was not a pitch under lights but bicyclist racing and the facility na…" at bounding box center [160, 302] width 237 height 69
click at [170, 330] on textarea "the photo was not a pitch under lights but bicyclist racing and the facility na…" at bounding box center [160, 302] width 237 height 69
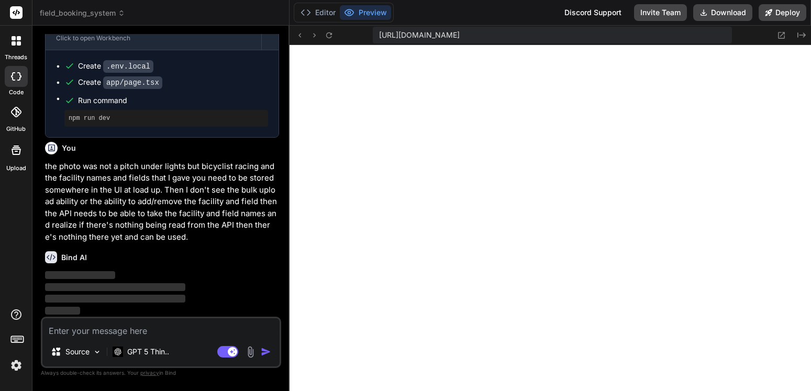
scroll to position [10345, 0]
click at [554, 239] on div at bounding box center [550, 218] width 521 height 346
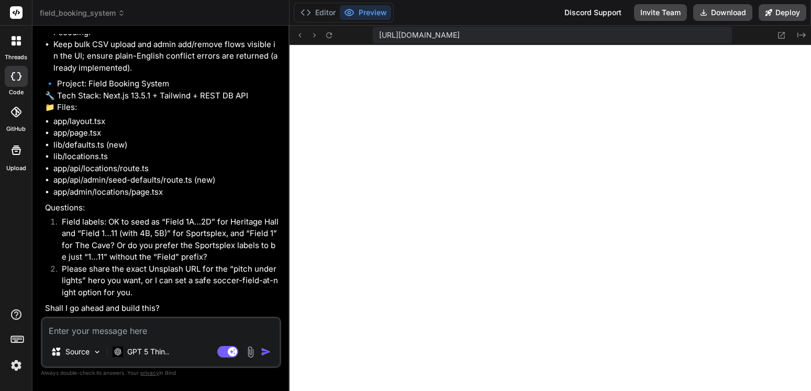
scroll to position [10712, 0]
click at [116, 327] on textarea at bounding box center [160, 327] width 237 height 19
paste textarea "[URL][DOMAIN_NAME]"
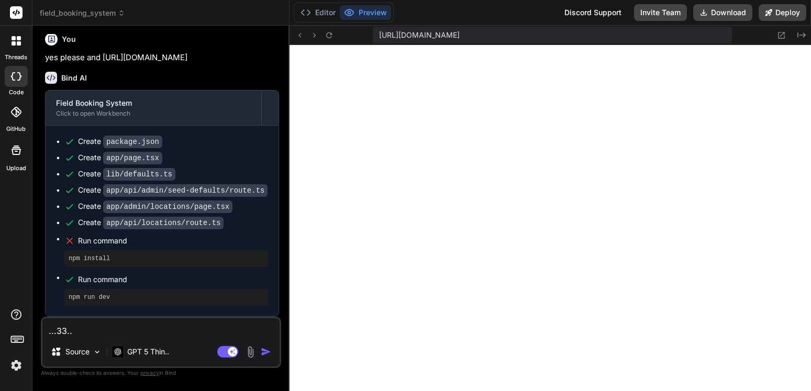
scroll to position [11012, 0]
drag, startPoint x: 98, startPoint y: 335, endPoint x: 39, endPoint y: 320, distance: 61.5
click at [42, 324] on textarea "...33.." at bounding box center [160, 327] width 237 height 19
paste textarea "Failed to load locations: Error creating record"
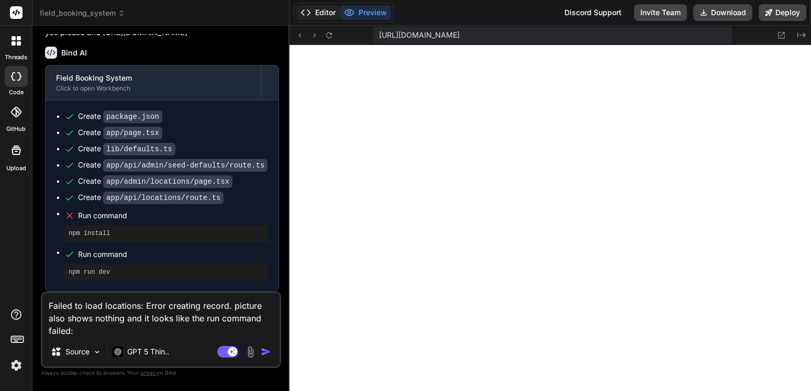
click at [319, 15] on button "Editor" at bounding box center [317, 12] width 43 height 15
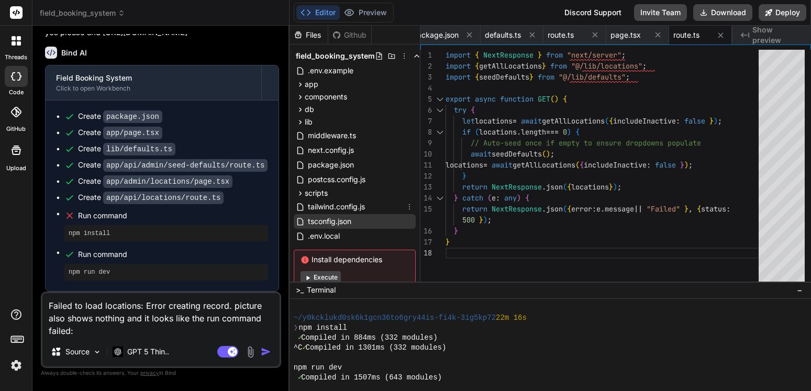
scroll to position [39, 0]
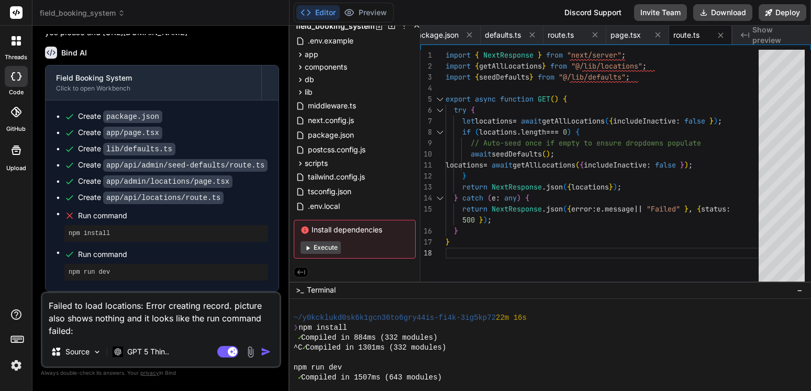
click at [319, 241] on button "Execute" at bounding box center [321, 247] width 40 height 13
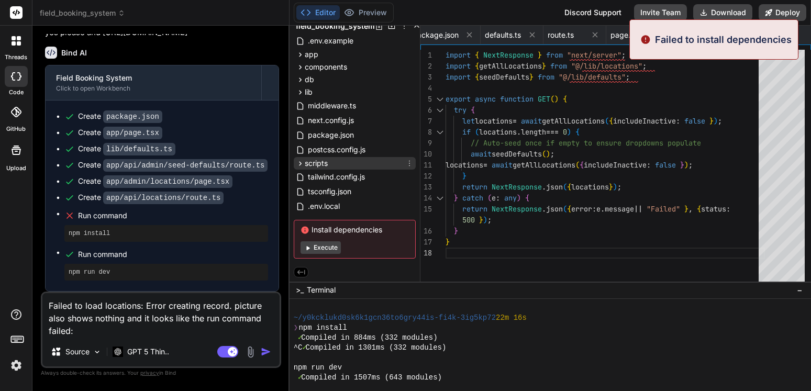
scroll to position [8256, 0]
click at [336, 241] on button "Execute" at bounding box center [321, 247] width 40 height 13
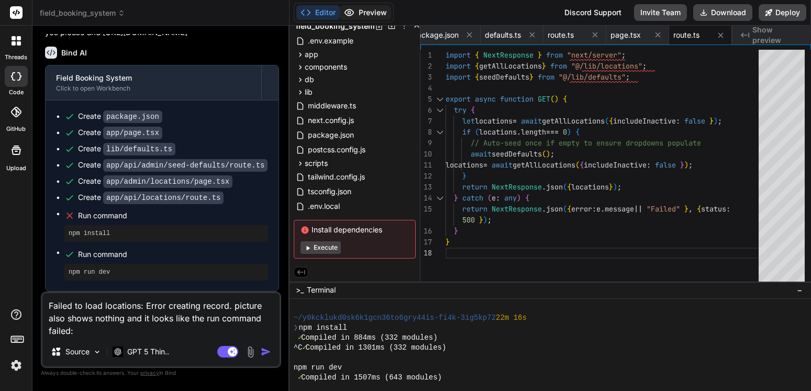
click at [372, 13] on button "Preview" at bounding box center [365, 12] width 51 height 15
click at [268, 350] on img "button" at bounding box center [266, 352] width 10 height 10
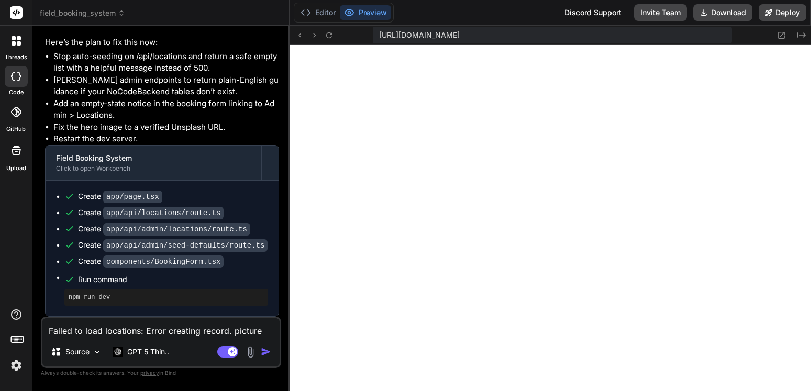
scroll to position [11321, 0]
click at [575, 244] on div at bounding box center [550, 218] width 521 height 346
click at [461, 239] on div at bounding box center [550, 218] width 521 height 346
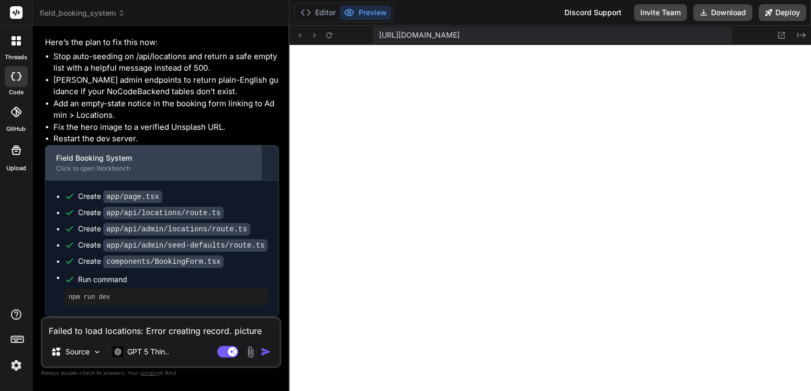
scroll to position [11365, 0]
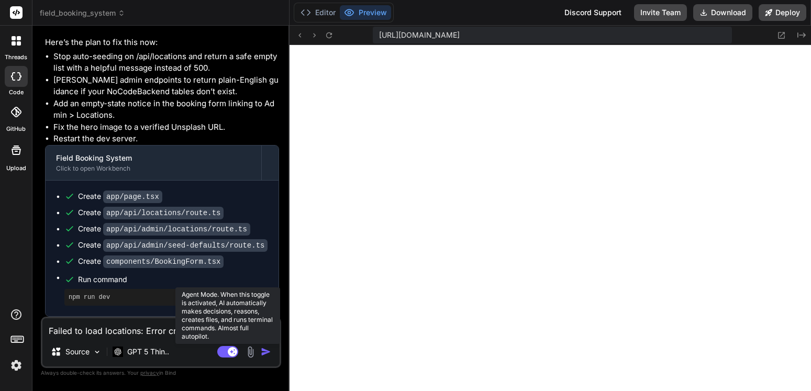
click at [220, 352] on rect at bounding box center [227, 352] width 21 height 12
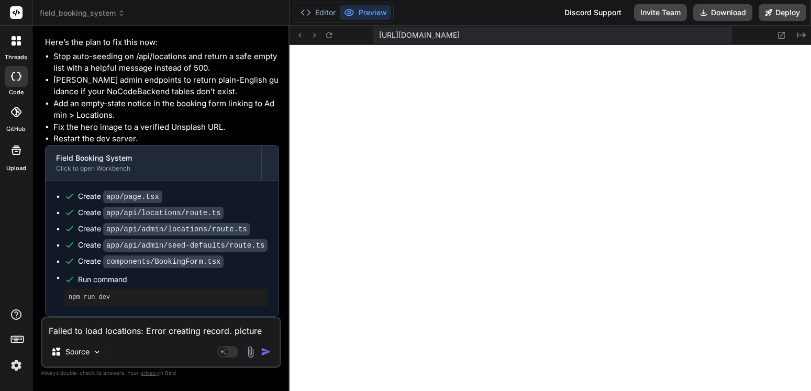
click at [154, 332] on textarea "Failed to load locations: Error creating record. picture also shows nothing and…" at bounding box center [160, 327] width 237 height 19
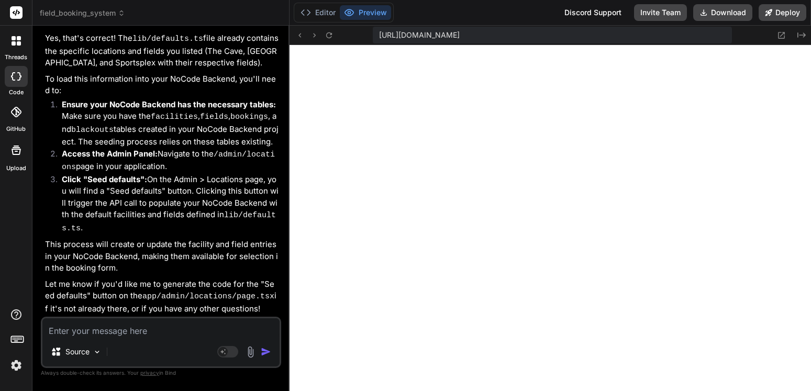
scroll to position [5968, 0]
click at [153, 327] on textarea at bounding box center [160, 327] width 237 height 19
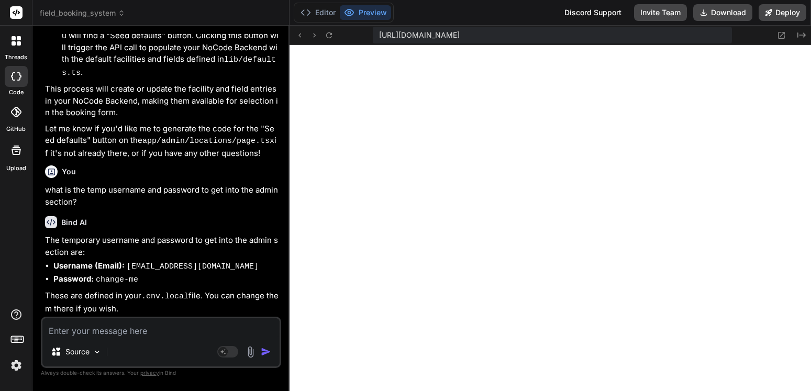
scroll to position [11881, 0]
drag, startPoint x: 207, startPoint y: 265, endPoint x: 128, endPoint y: 273, distance: 79.4
click at [128, 273] on li "Username (Email): [EMAIL_ADDRESS][DOMAIN_NAME]" at bounding box center [166, 266] width 226 height 13
copy code "[EMAIL_ADDRESS][DOMAIN_NAME]"
drag, startPoint x: 135, startPoint y: 280, endPoint x: 102, endPoint y: 286, distance: 34.2
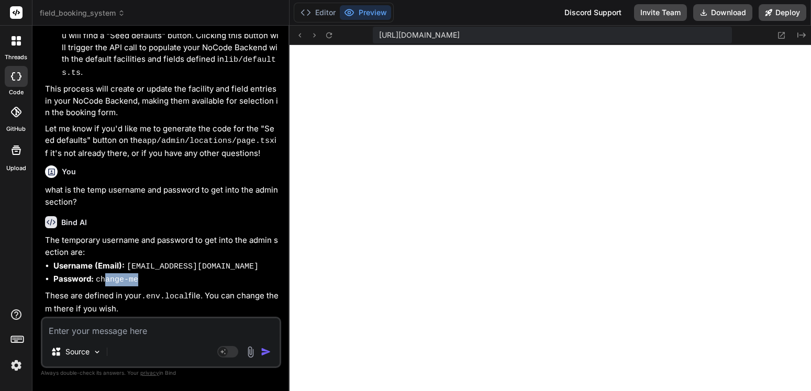
click at [103, 286] on li "Password: change-me" at bounding box center [166, 279] width 226 height 13
drag, startPoint x: 99, startPoint y: 286, endPoint x: 136, endPoint y: 285, distance: 36.7
click at [110, 286] on li "Password: change-me" at bounding box center [166, 279] width 226 height 13
click at [142, 284] on li "Password: change-me" at bounding box center [166, 279] width 226 height 13
drag, startPoint x: 137, startPoint y: 283, endPoint x: 115, endPoint y: 284, distance: 21.5
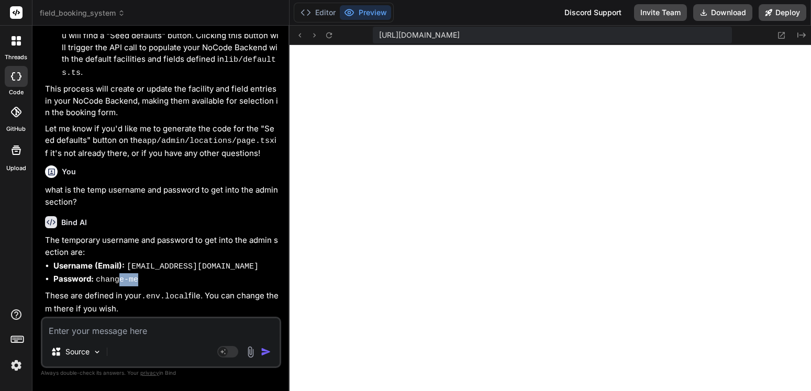
click at [116, 284] on li "Password: change-me" at bounding box center [166, 279] width 226 height 13
drag, startPoint x: 113, startPoint y: 284, endPoint x: 106, endPoint y: 284, distance: 6.8
click at [106, 284] on code "change-me" at bounding box center [117, 279] width 42 height 9
click at [118, 280] on code "change-me" at bounding box center [117, 279] width 42 height 9
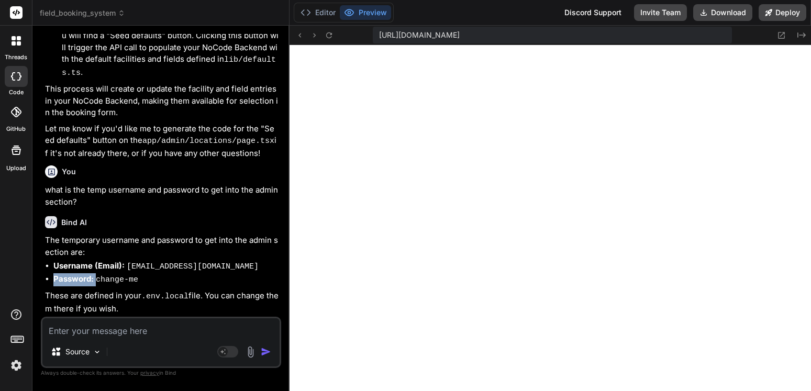
click at [118, 280] on code "change-me" at bounding box center [117, 279] width 42 height 9
click at [145, 281] on li "Password: change-me" at bounding box center [166, 279] width 226 height 13
drag, startPoint x: 132, startPoint y: 281, endPoint x: 109, endPoint y: 283, distance: 23.1
click at [109, 283] on code "change-me" at bounding box center [117, 279] width 42 height 9
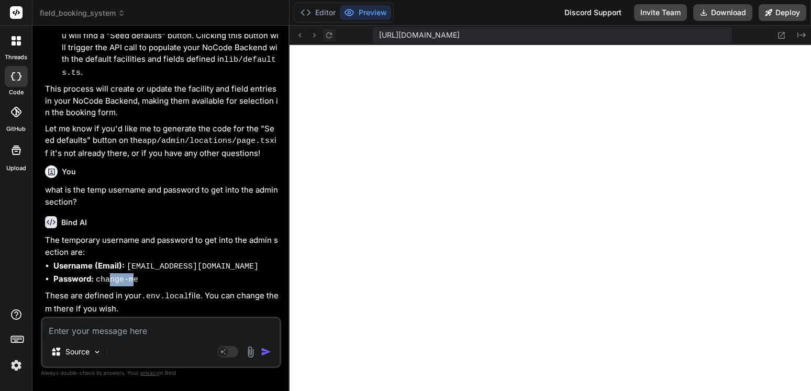
click at [330, 38] on icon at bounding box center [329, 35] width 6 height 6
click at [162, 329] on textarea at bounding box center [160, 327] width 237 height 19
drag, startPoint x: 257, startPoint y: 157, endPoint x: 43, endPoint y: 137, distance: 215.0
click at [43, 137] on div "You A next.js, powered booking system hosted on vercel that will use a google s…" at bounding box center [162, 175] width 238 height 283
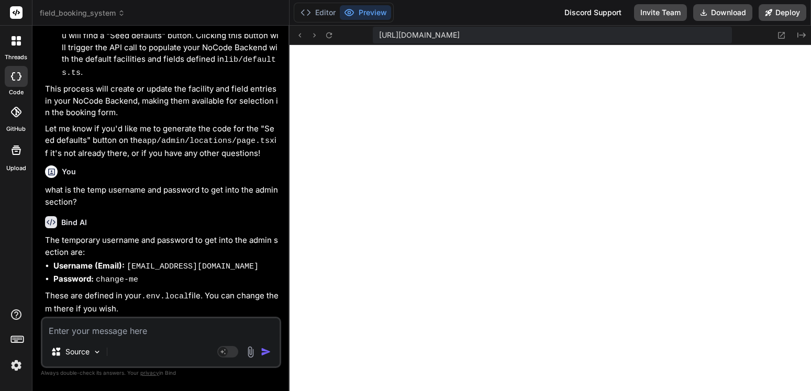
copy p "Let me know if you'd like me to generate the code for the "Seed defaults" butto…"
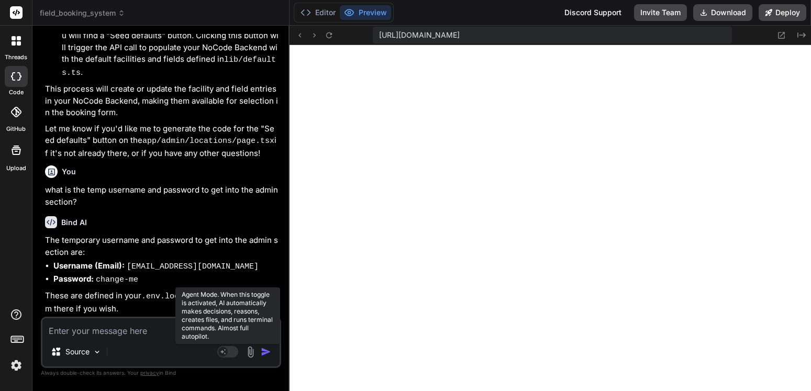
click at [230, 352] on rect at bounding box center [227, 352] width 21 height 12
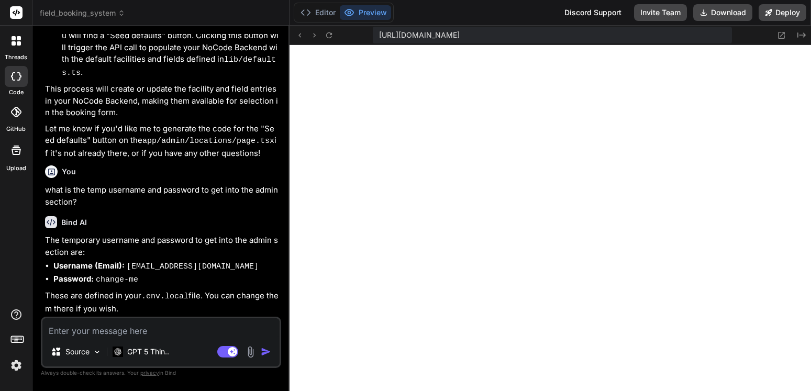
click at [124, 329] on textarea at bounding box center [160, 327] width 237 height 19
paste textarea "Let me know if you'd like me to generate the code for the "Seed defaults" butto…"
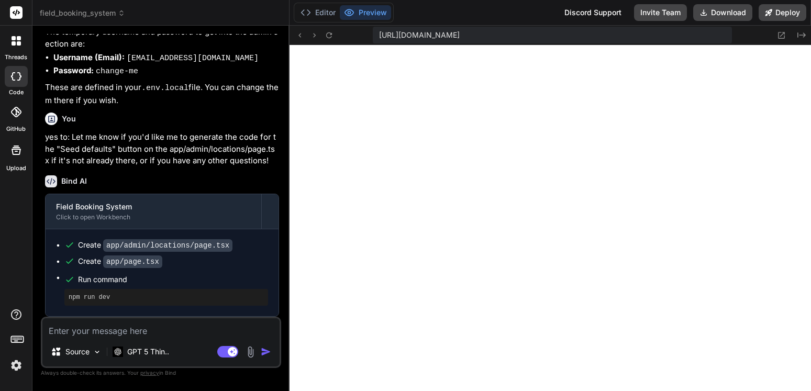
scroll to position [12089, 0]
click at [114, 335] on textarea at bounding box center [160, 327] width 237 height 19
click at [158, 329] on textarea at bounding box center [160, 327] width 237 height 19
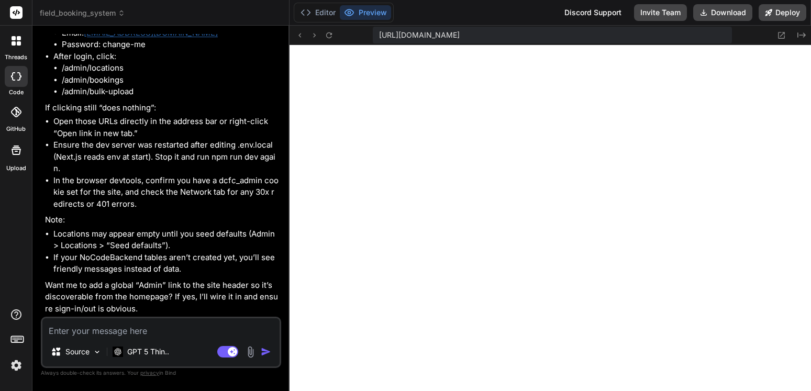
scroll to position [12584, 0]
click at [107, 335] on textarea at bounding box center [160, 327] width 237 height 19
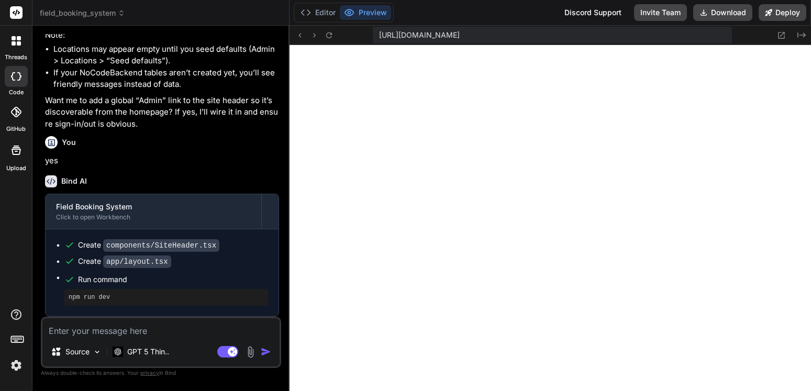
scroll to position [12769, 0]
click at [791, 13] on button "Deploy" at bounding box center [783, 12] width 48 height 17
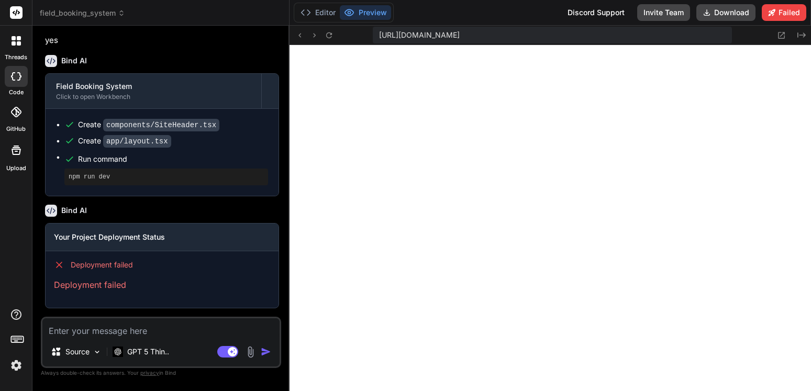
scroll to position [12889, 0]
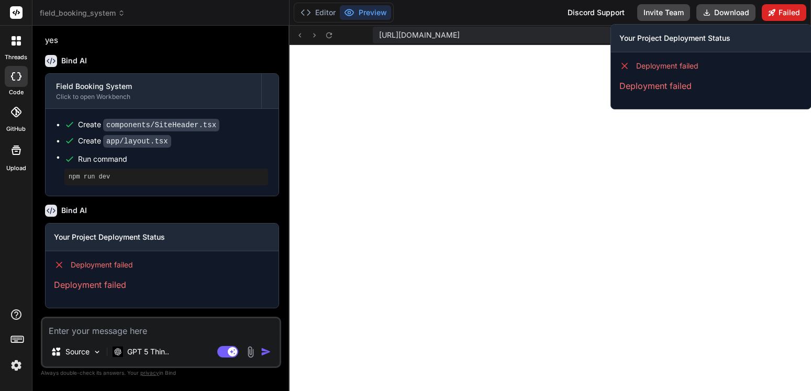
click at [786, 12] on button "Failed" at bounding box center [784, 12] width 45 height 17
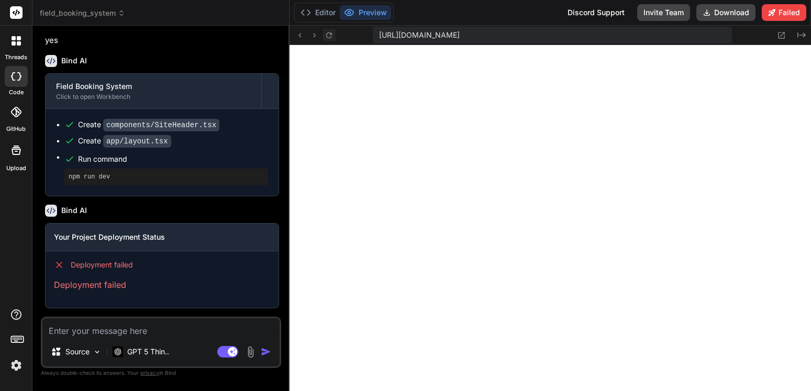
click at [327, 38] on icon at bounding box center [329, 35] width 9 height 9
click at [150, 327] on textarea at bounding box center [160, 327] width 237 height 19
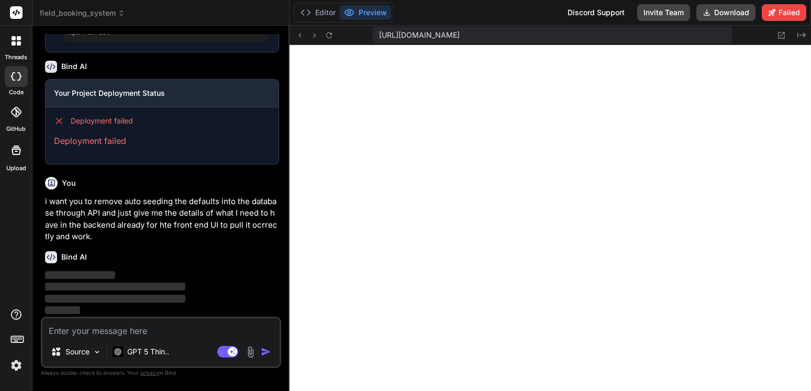
scroll to position [13033, 0]
